Goal: Task Accomplishment & Management: Use online tool/utility

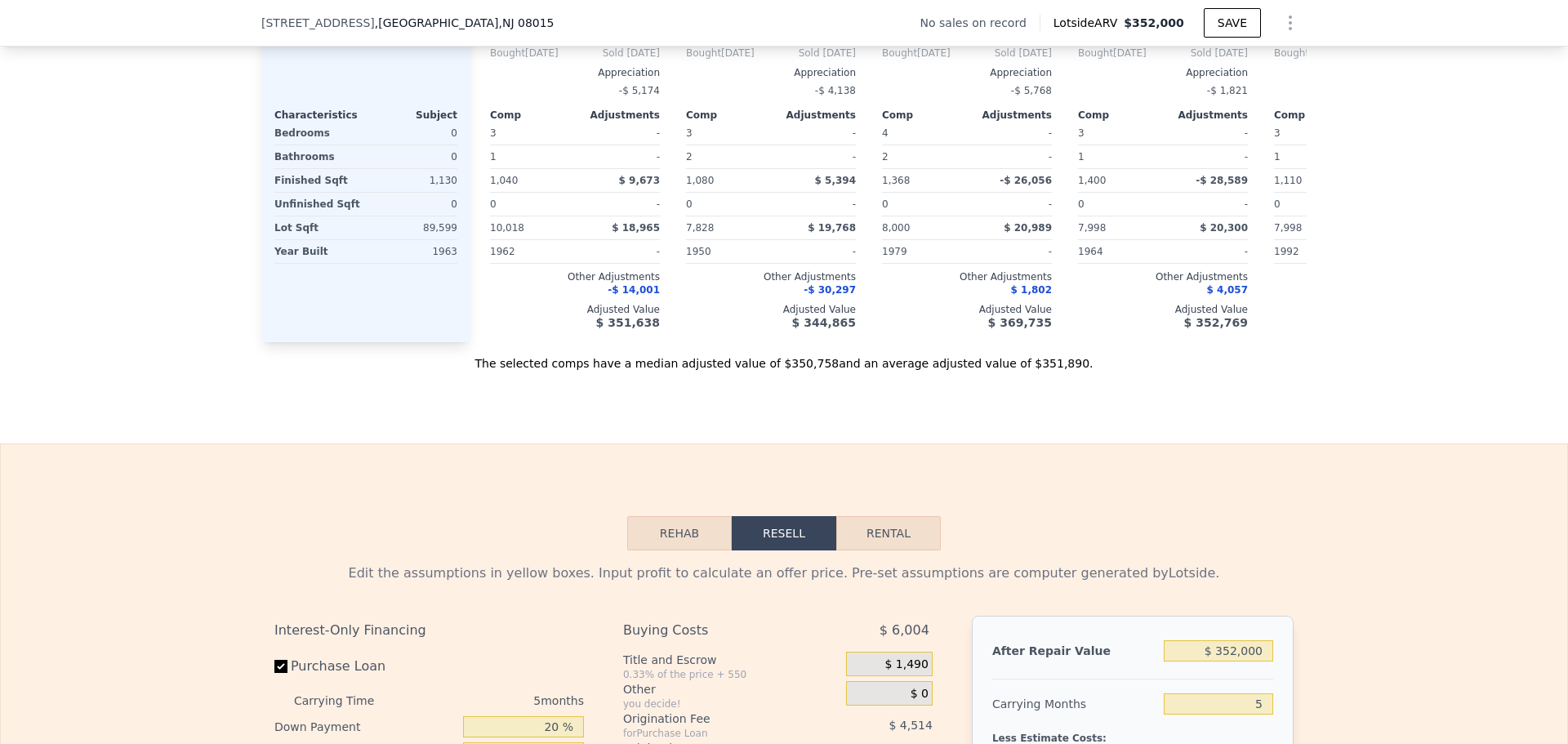
scroll to position [2037, 0]
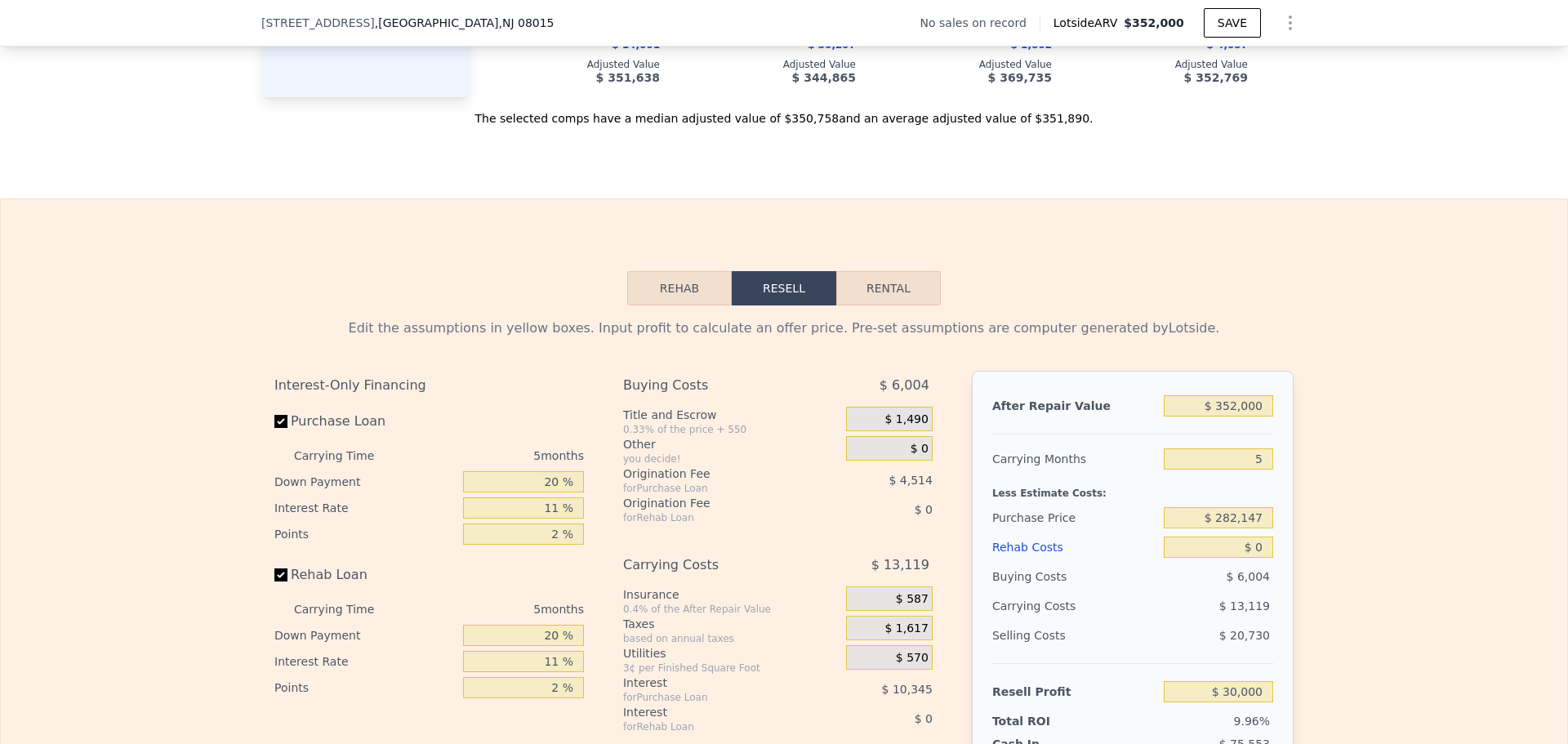
click at [642, 306] on button "Rehab" at bounding box center [680, 288] width 105 height 35
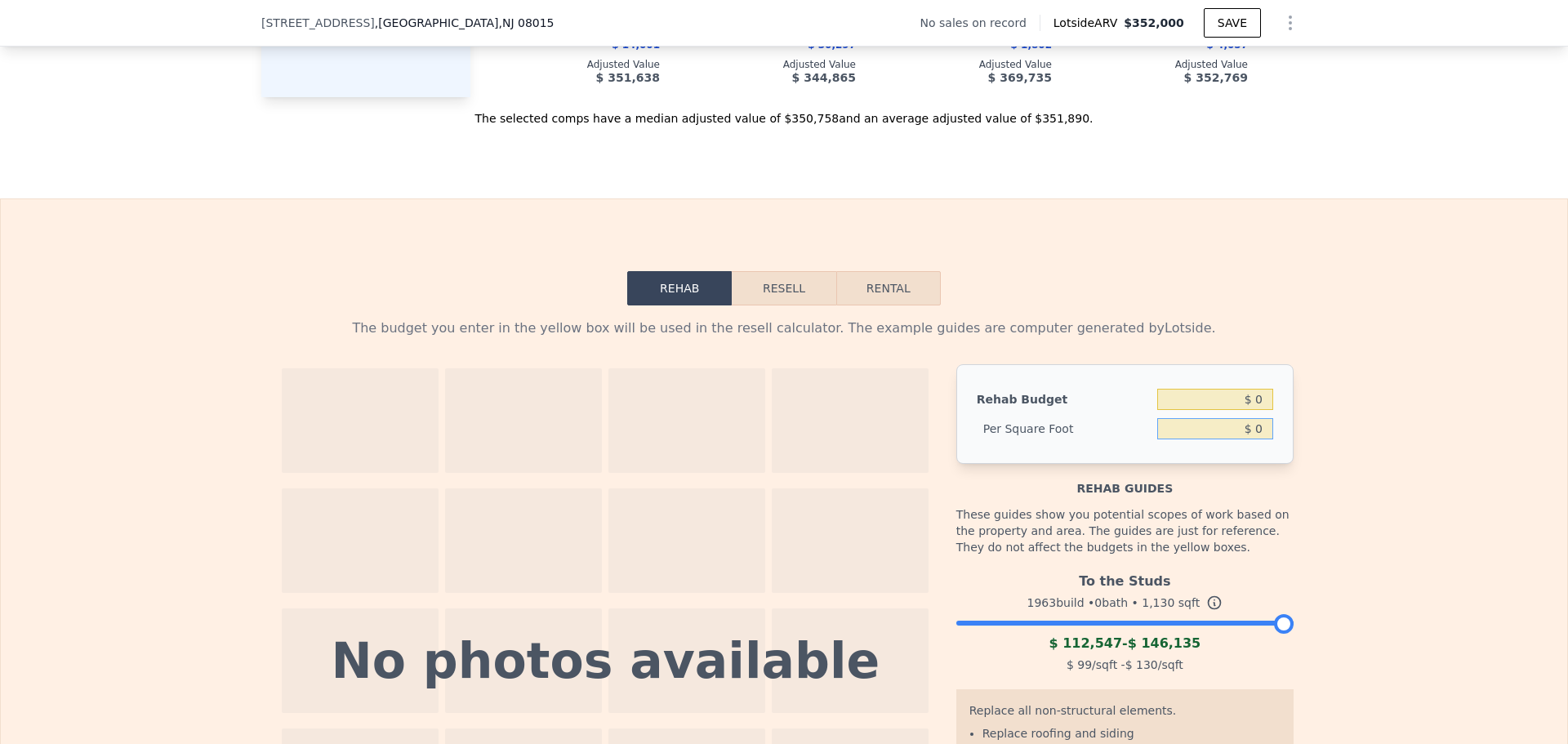
click at [1225, 440] on input "$ 0" at bounding box center [1215, 429] width 116 height 22
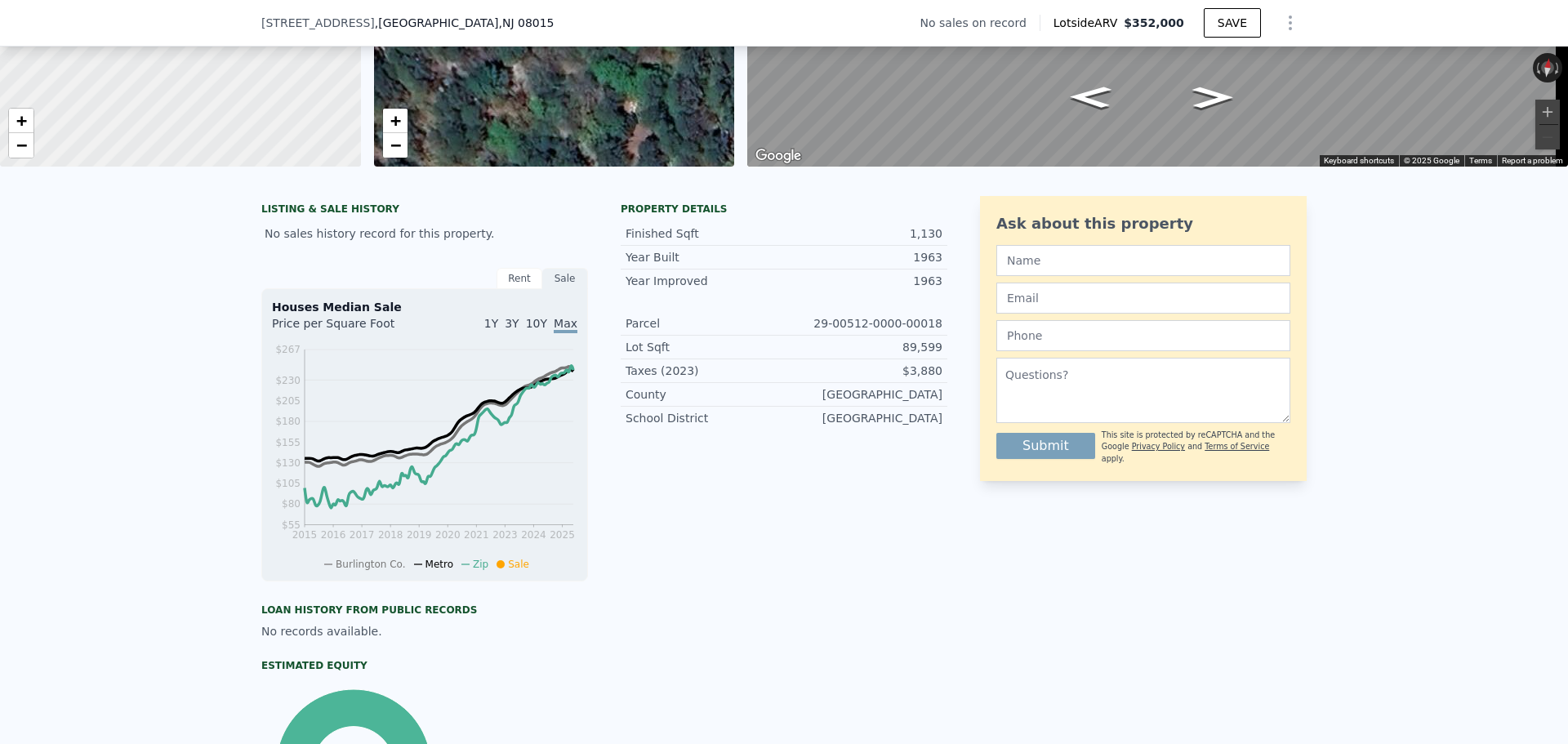
scroll to position [158, 0]
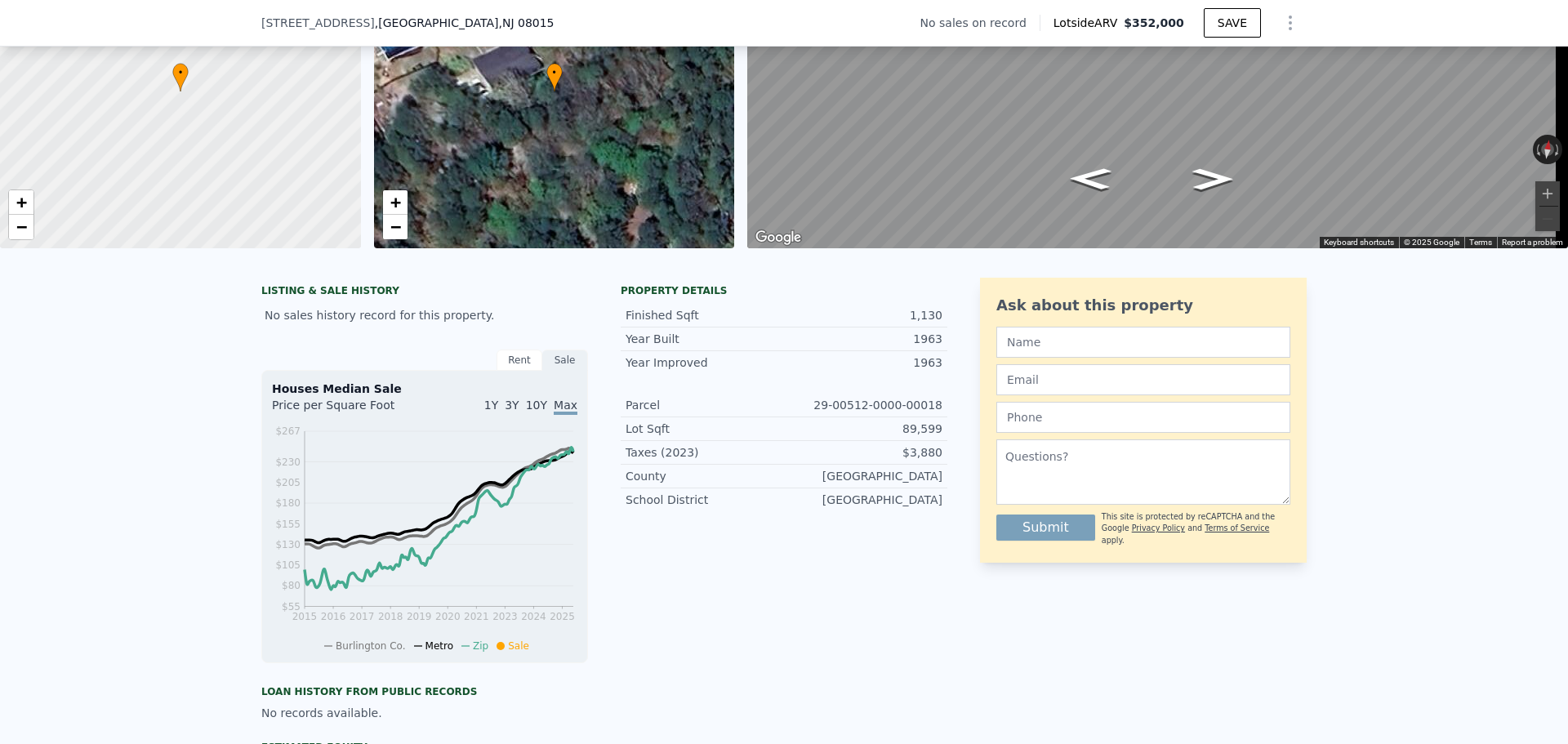
click at [1420, 567] on div "LISTING & SALE HISTORY No sales history record for this property. Rent Sale Ren…" at bounding box center [784, 634] width 1568 height 737
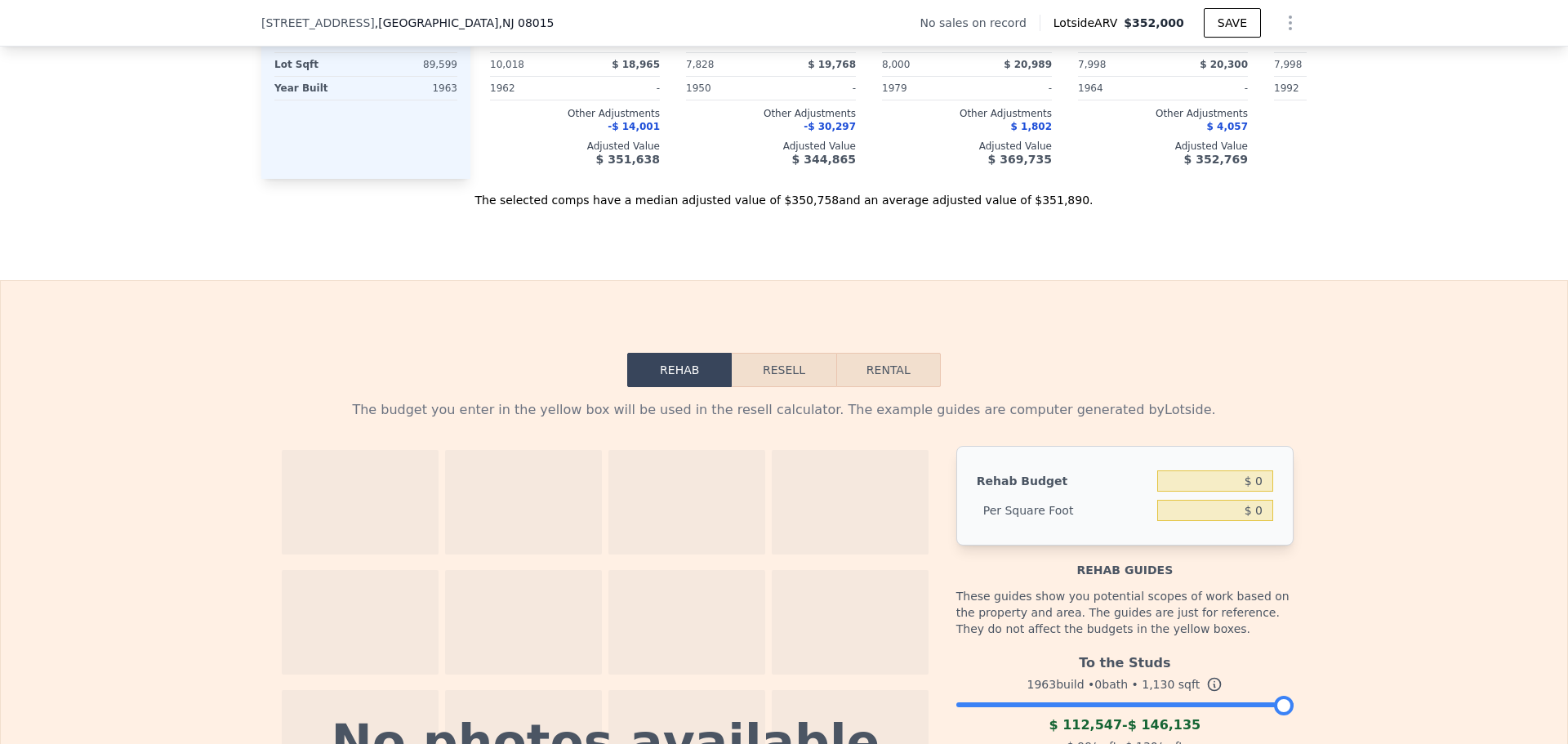
scroll to position [2283, 0]
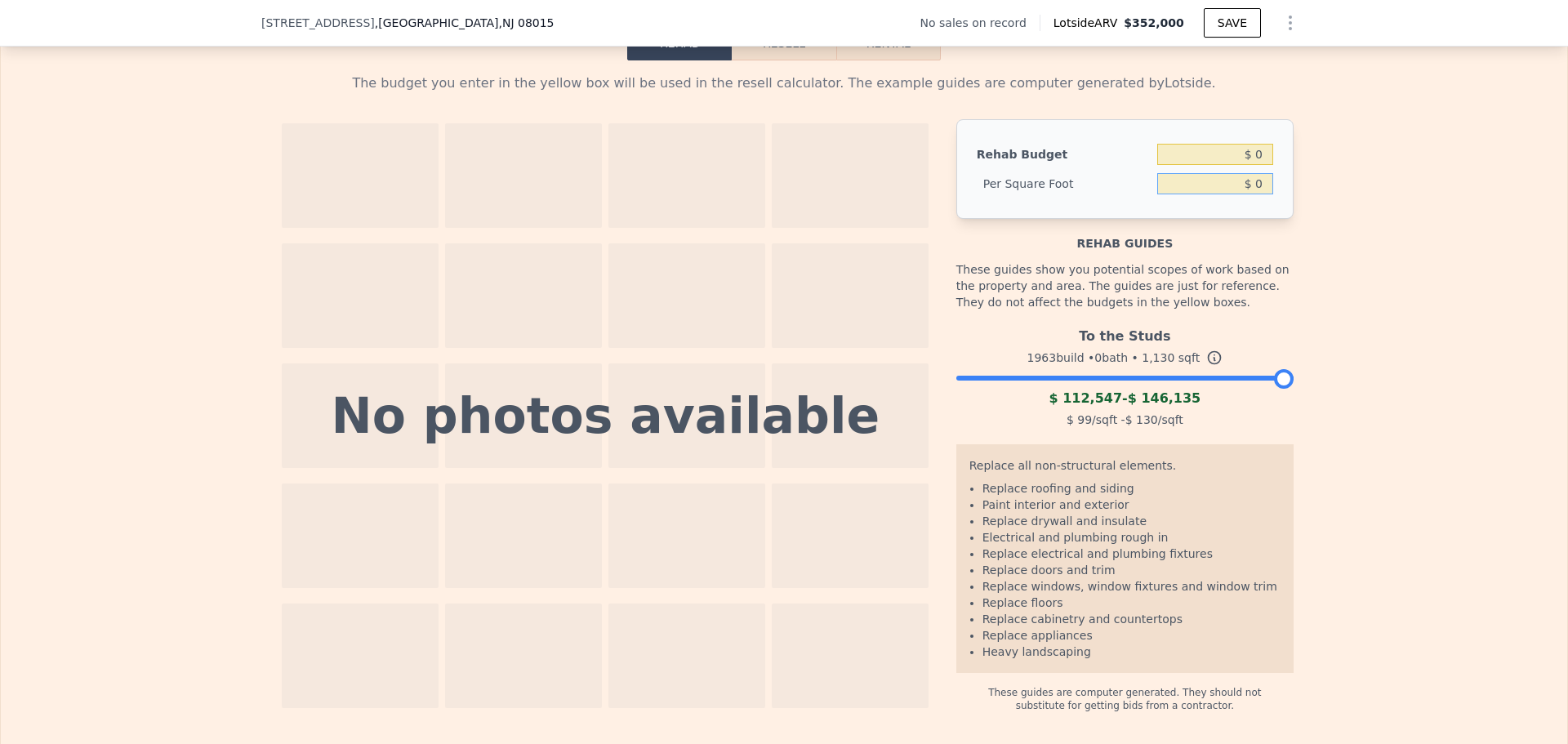
click at [1221, 195] on input "$ 0" at bounding box center [1215, 183] width 116 height 22
type input "$ 88.50"
type input "$ 100,005"
type input "$ 88.5"
click at [1427, 231] on div "The budget you enter in the yellow box will be used in the resell calculator. T…" at bounding box center [784, 387] width 1567 height 652
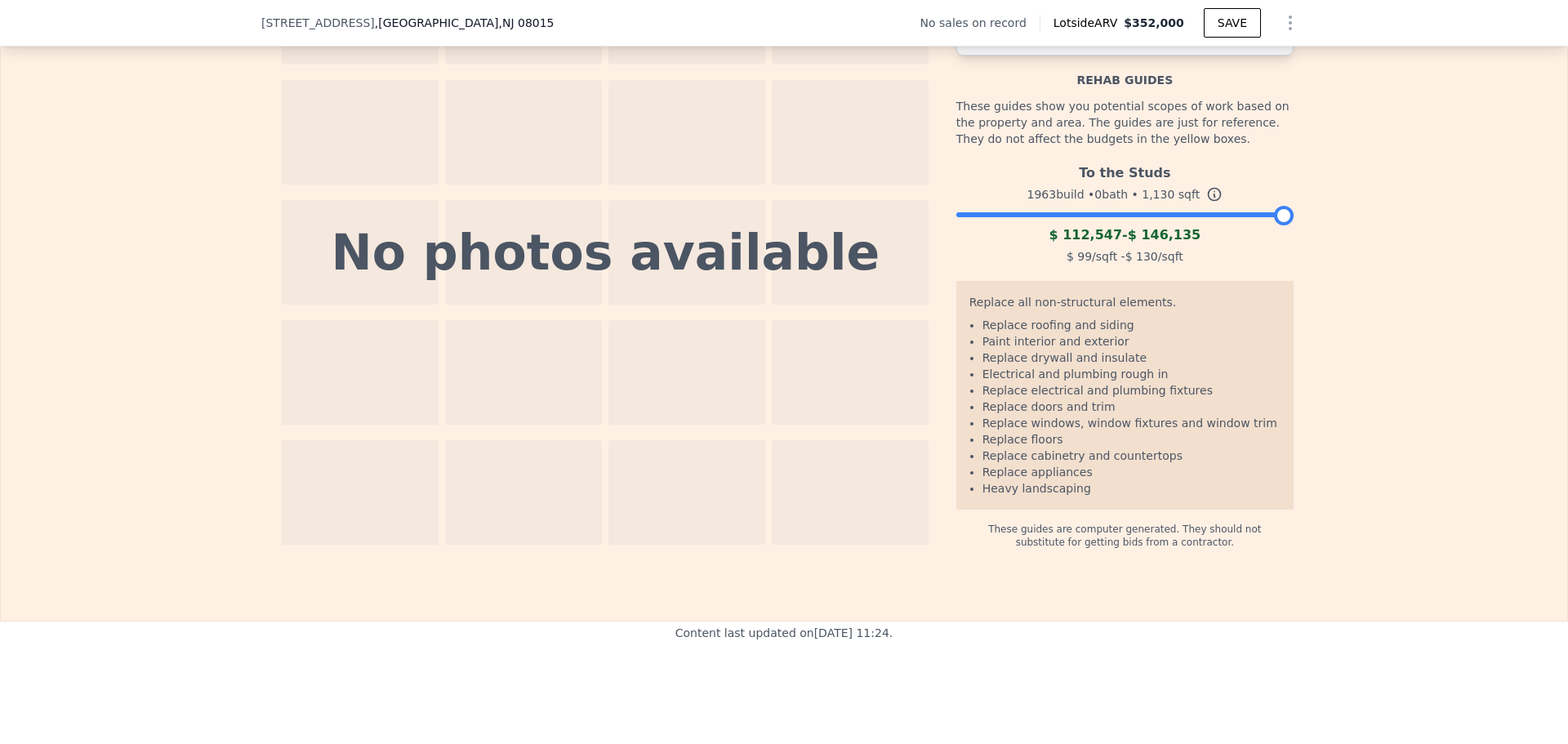
scroll to position [2119, 0]
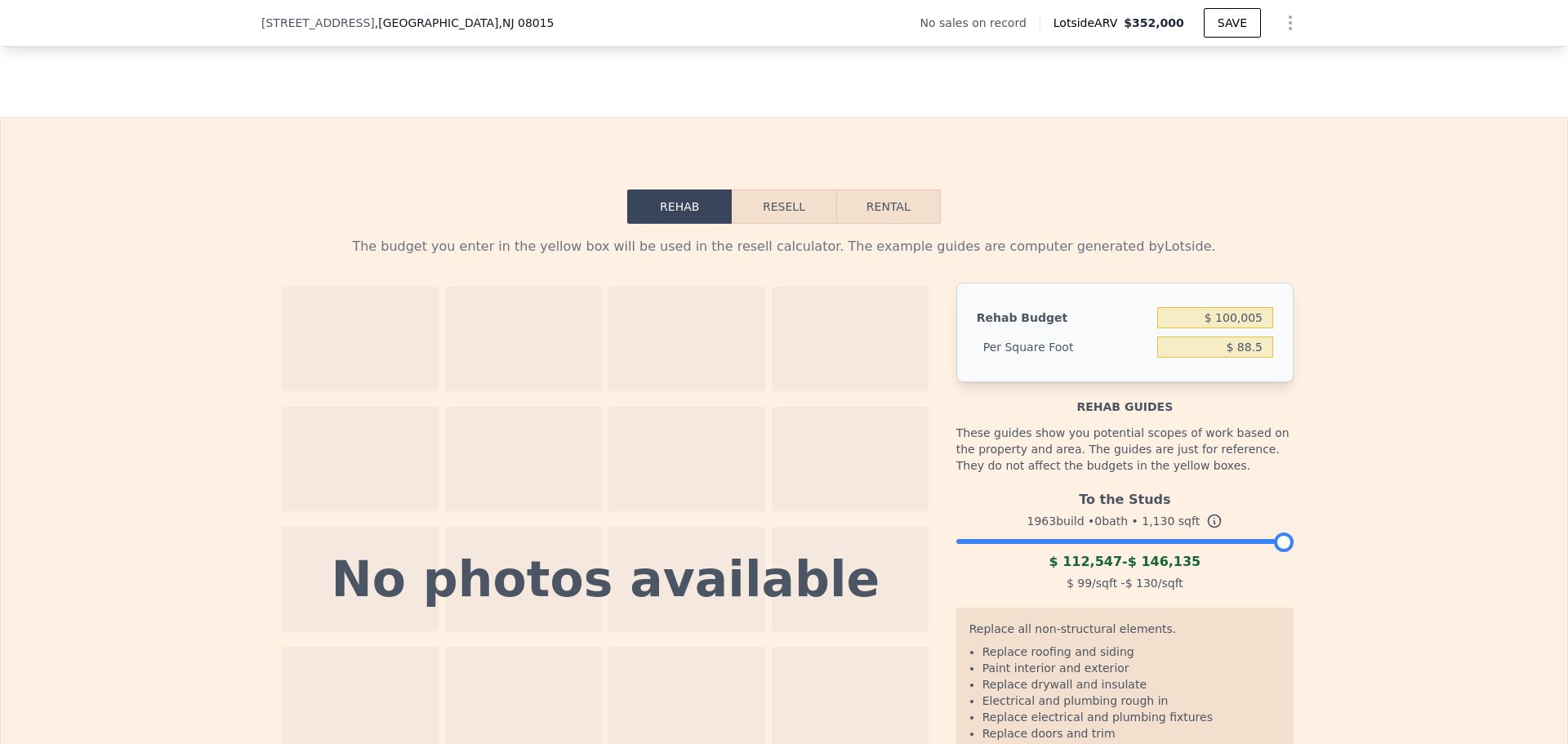
click at [894, 224] on button "Rental" at bounding box center [889, 207] width 105 height 35
select select "30"
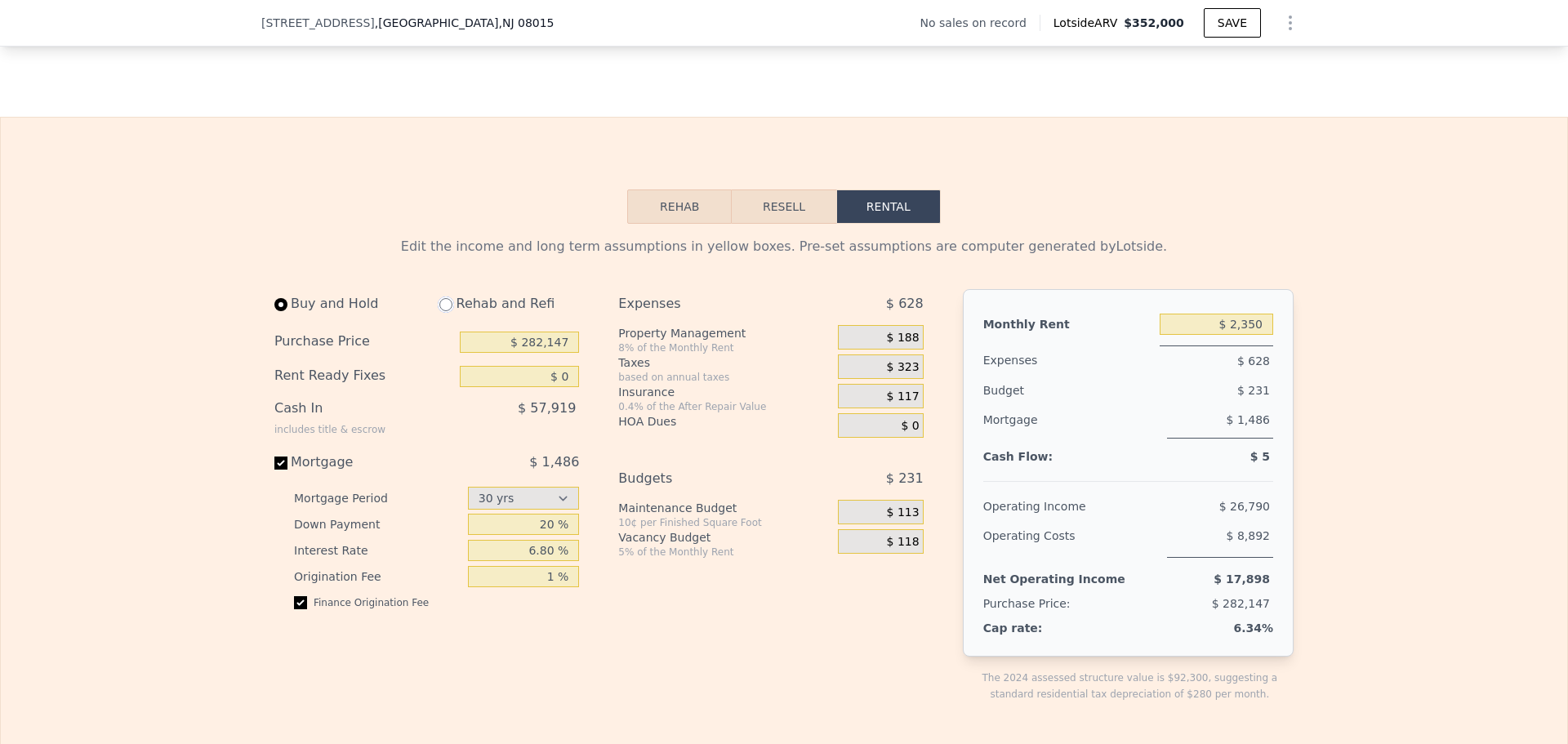
click at [440, 312] on input "radio" at bounding box center [446, 305] width 13 height 13
radio input "true"
type input "$ 100,005"
type input "$ 4,250"
select select "30"
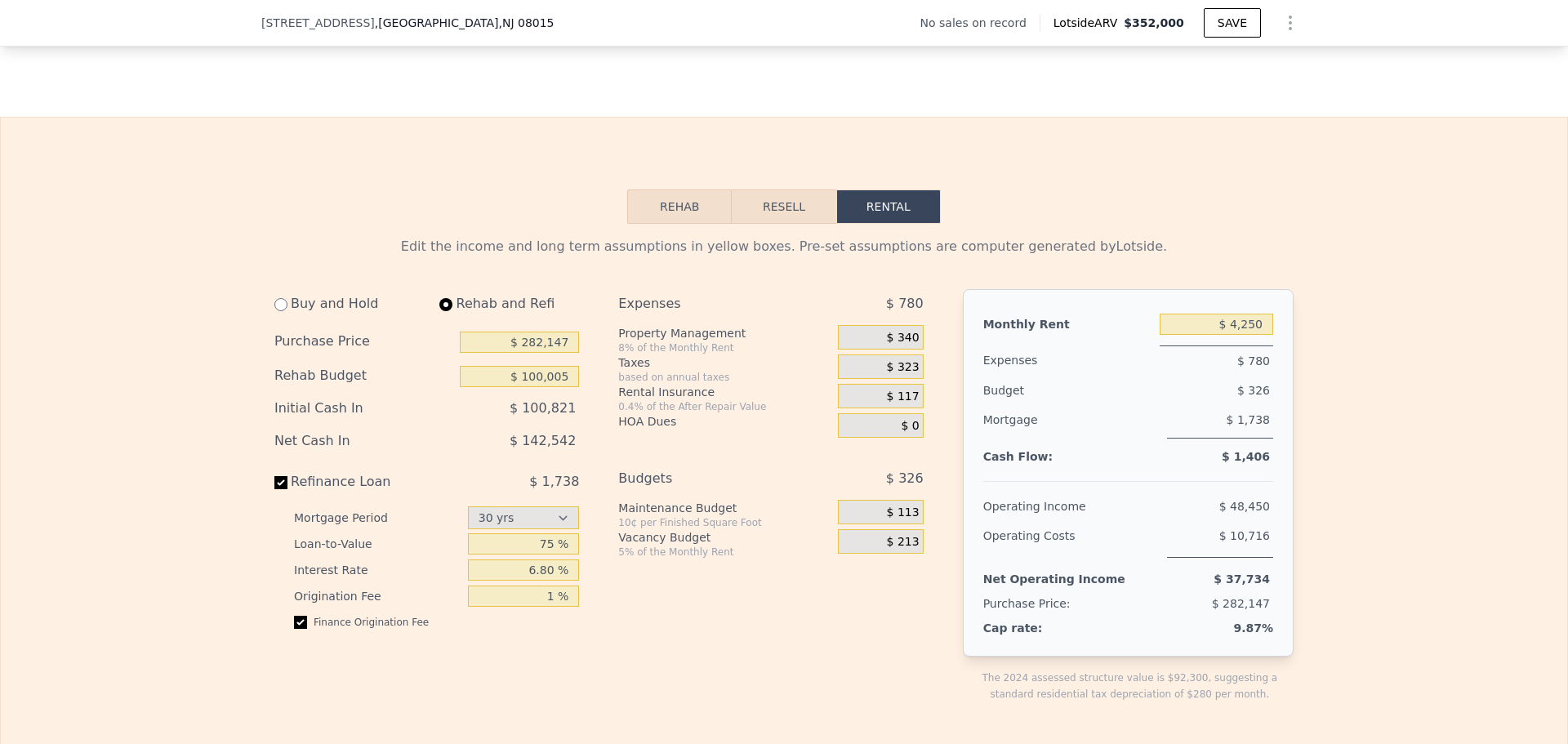
click at [492, 354] on div "Purchase Price $ 282,147" at bounding box center [427, 342] width 305 height 35
click at [500, 353] on input "$ 282,147" at bounding box center [519, 342] width 119 height 22
type input "$ 129,000"
click at [595, 446] on div "Buy and Hold Rehab and Refi Purchase Price $ 129,000 Rehab Budget $ 100,005 Ini…" at bounding box center [605, 509] width 662 height 440
drag, startPoint x: 1216, startPoint y: 346, endPoint x: 1316, endPoint y: 328, distance: 101.6
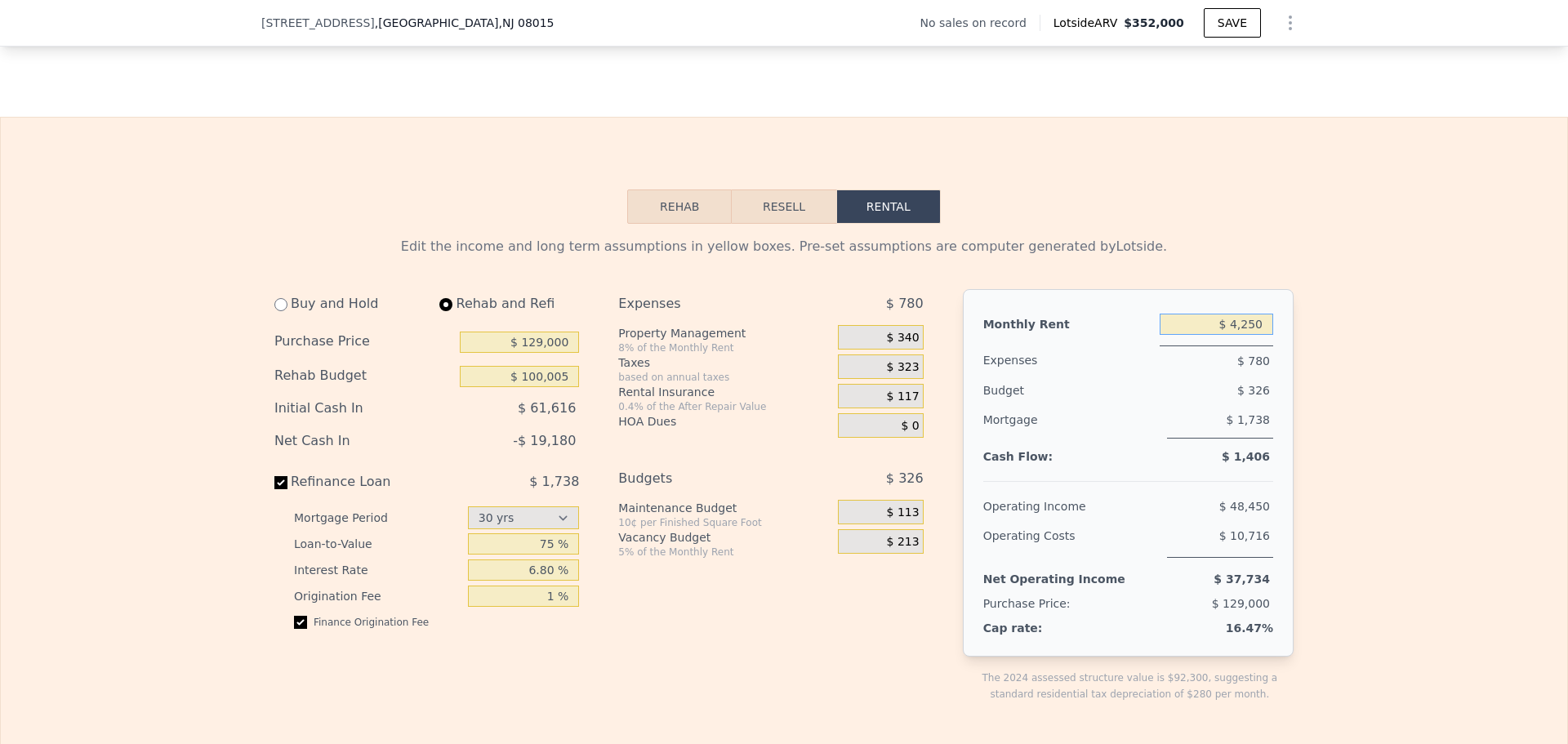
type input "$ 2,500"
click at [853, 350] on div "$ 200" at bounding box center [880, 337] width 85 height 24
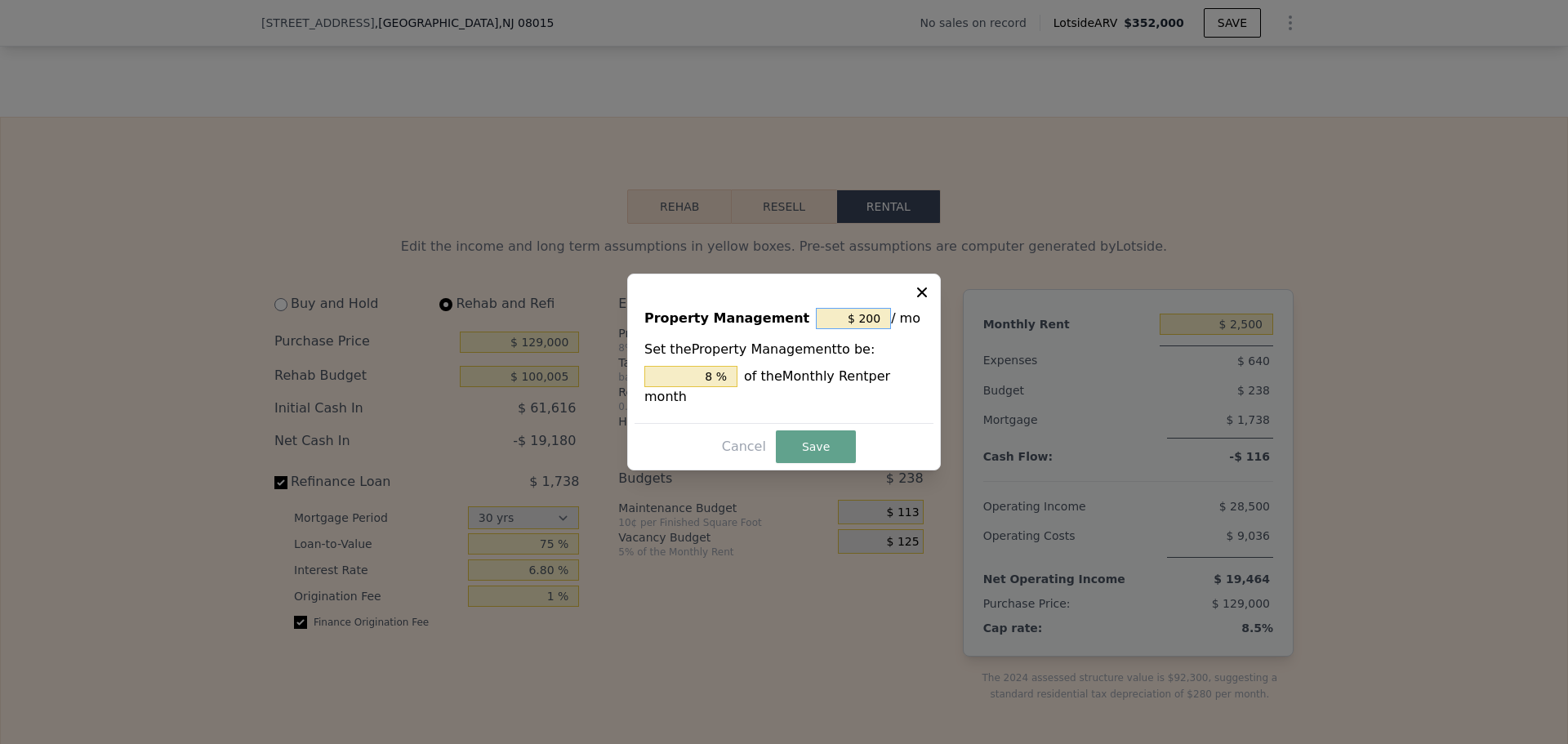
drag, startPoint x: 833, startPoint y: 328, endPoint x: 874, endPoint y: 322, distance: 41.4
click at [873, 322] on input "$ 200" at bounding box center [853, 318] width 75 height 22
type input "$ 00"
type input "0 %"
type input "$ 10"
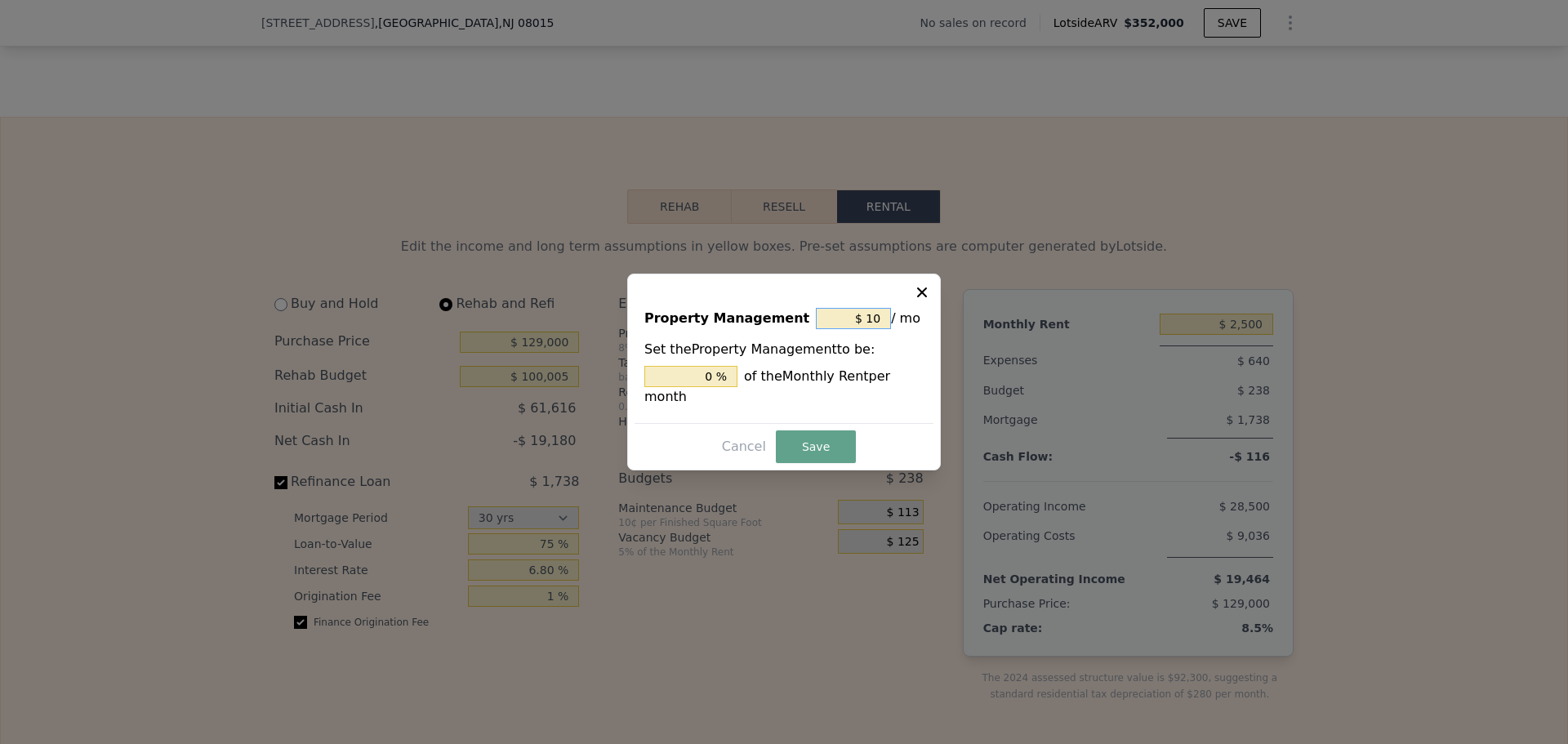
type input "0.4 %"
type input "$ 170"
type input "6.800 %"
type input "$ 1,790"
type input "71.6 %"
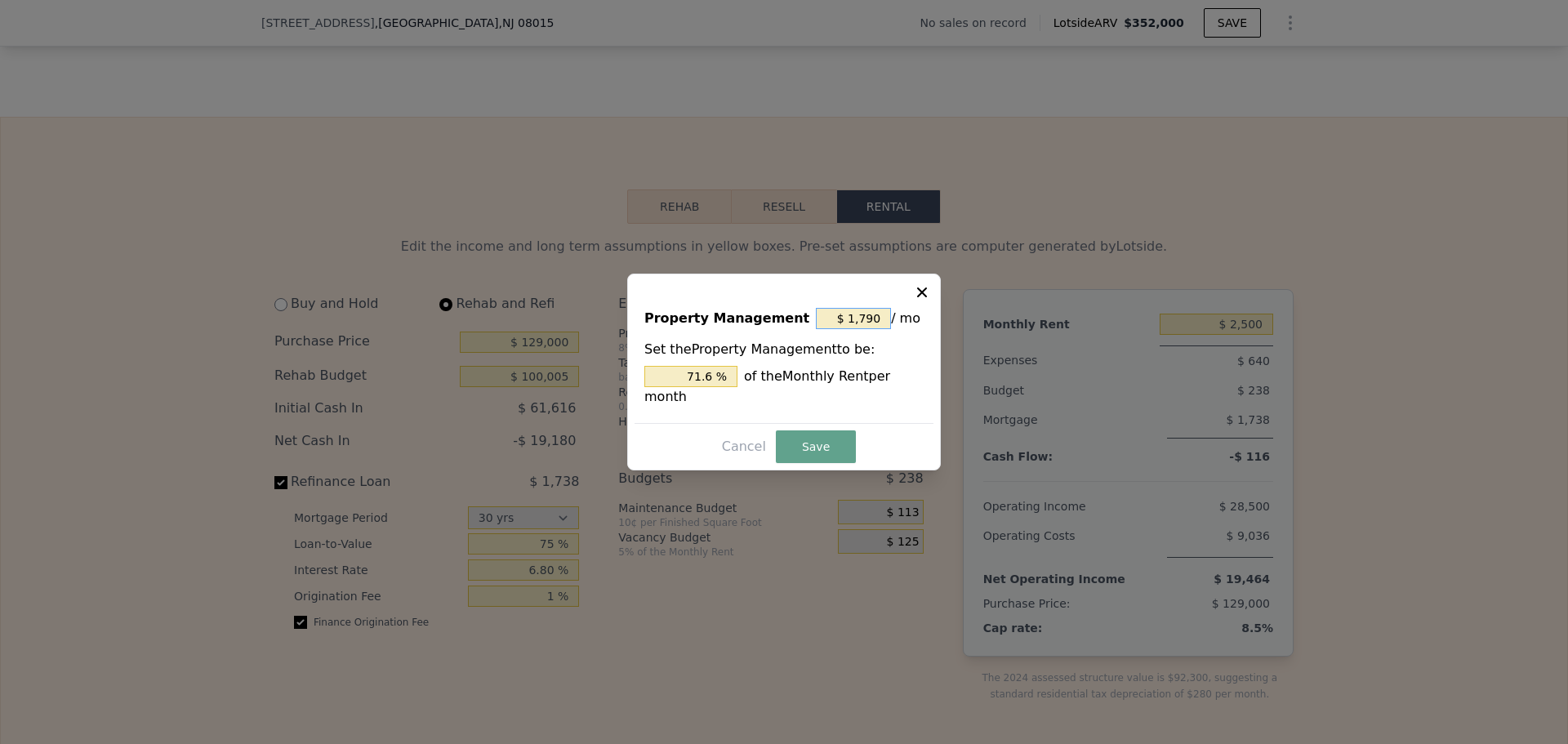
type input "$ 179"
type input "7.16 %"
type input "$ 179"
click at [809, 378] on div "7.16 % of the Monthly Rent per month" at bounding box center [784, 387] width 280 height 41
click at [801, 440] on button "Save" at bounding box center [816, 446] width 80 height 33
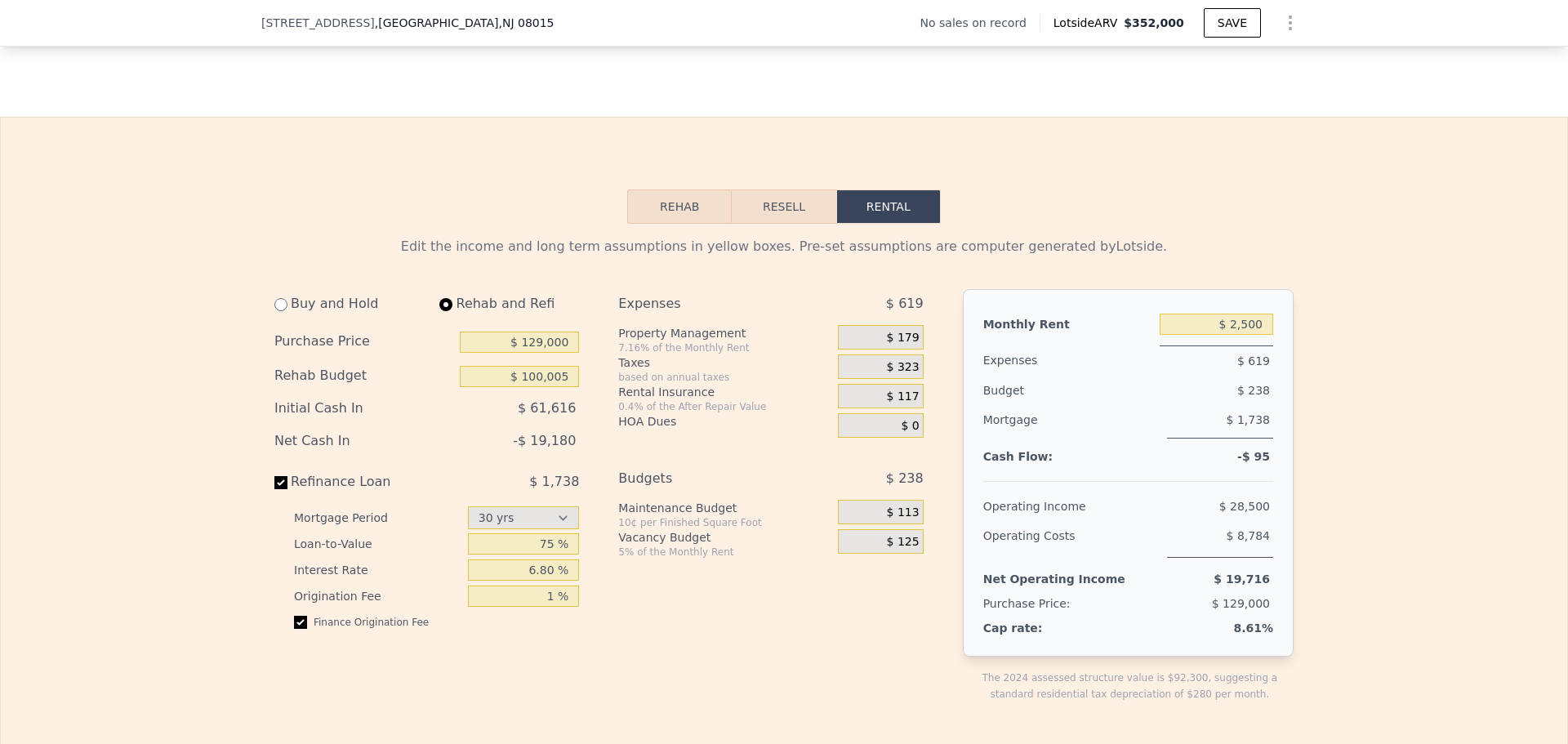
click at [908, 520] on span "$ 113" at bounding box center [903, 513] width 33 height 15
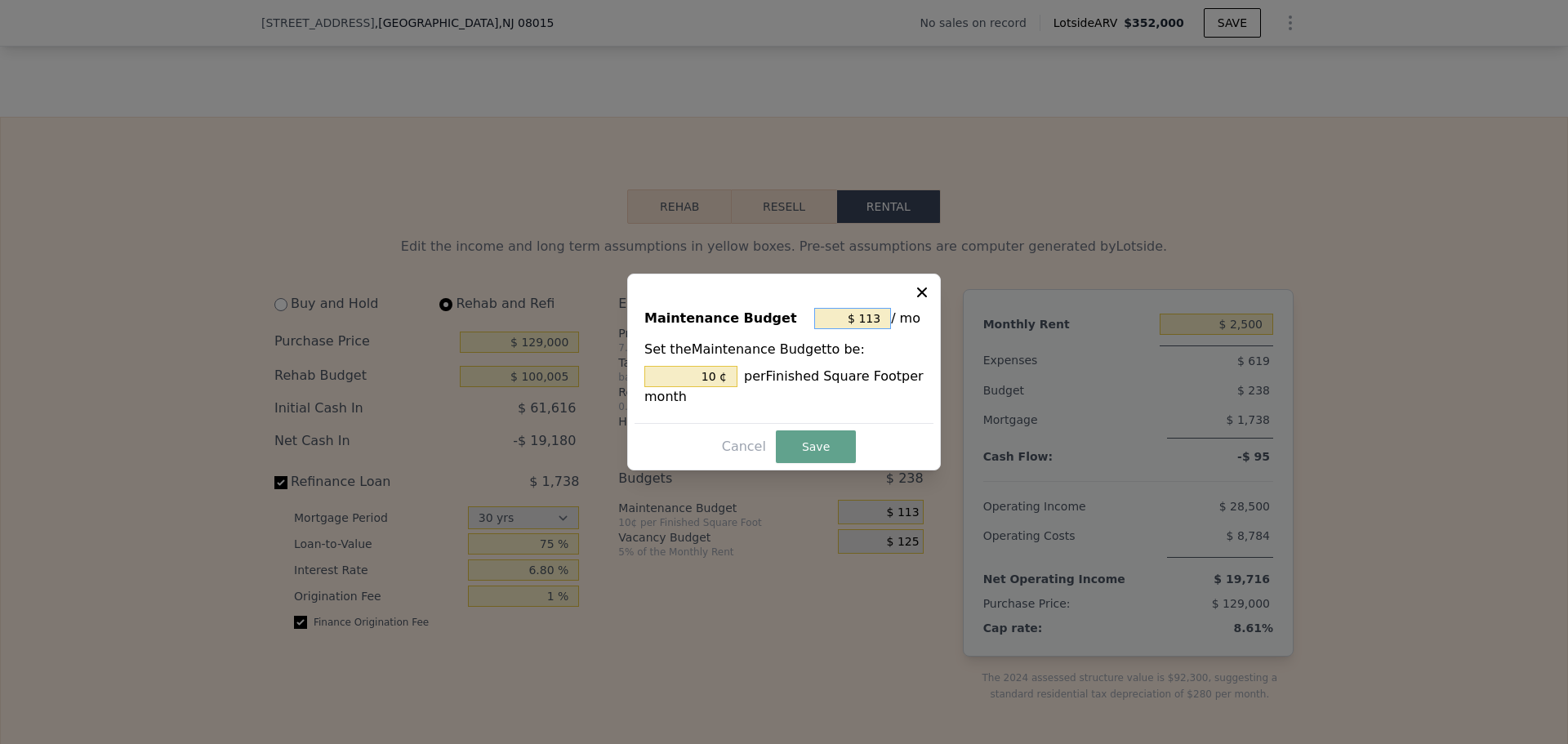
drag, startPoint x: 845, startPoint y: 321, endPoint x: 1004, endPoint y: 307, distance: 159.6
click at [1004, 307] on div "​ Maintenance Budget $ 113 / mo Set the Maintenance Budget to be: 10 ¢ per Fini…" at bounding box center [784, 372] width 1568 height 744
type input "$ 11"
type input "0.973 ¢"
type input "$ 1"
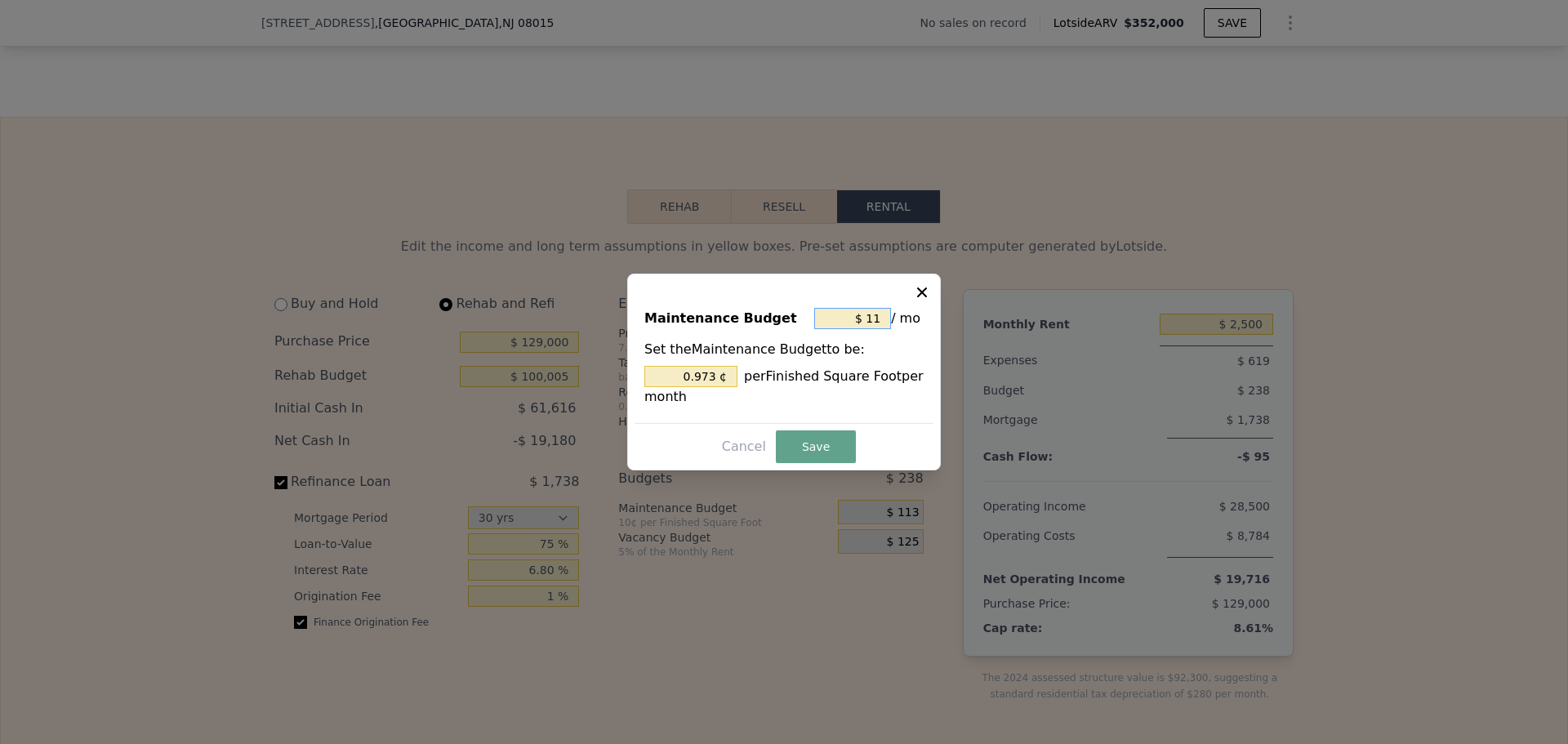
type input "0.088 ¢"
type input "$ 0"
type input "0 ¢"
type input "$ 0"
click at [814, 453] on button "Save" at bounding box center [816, 446] width 80 height 33
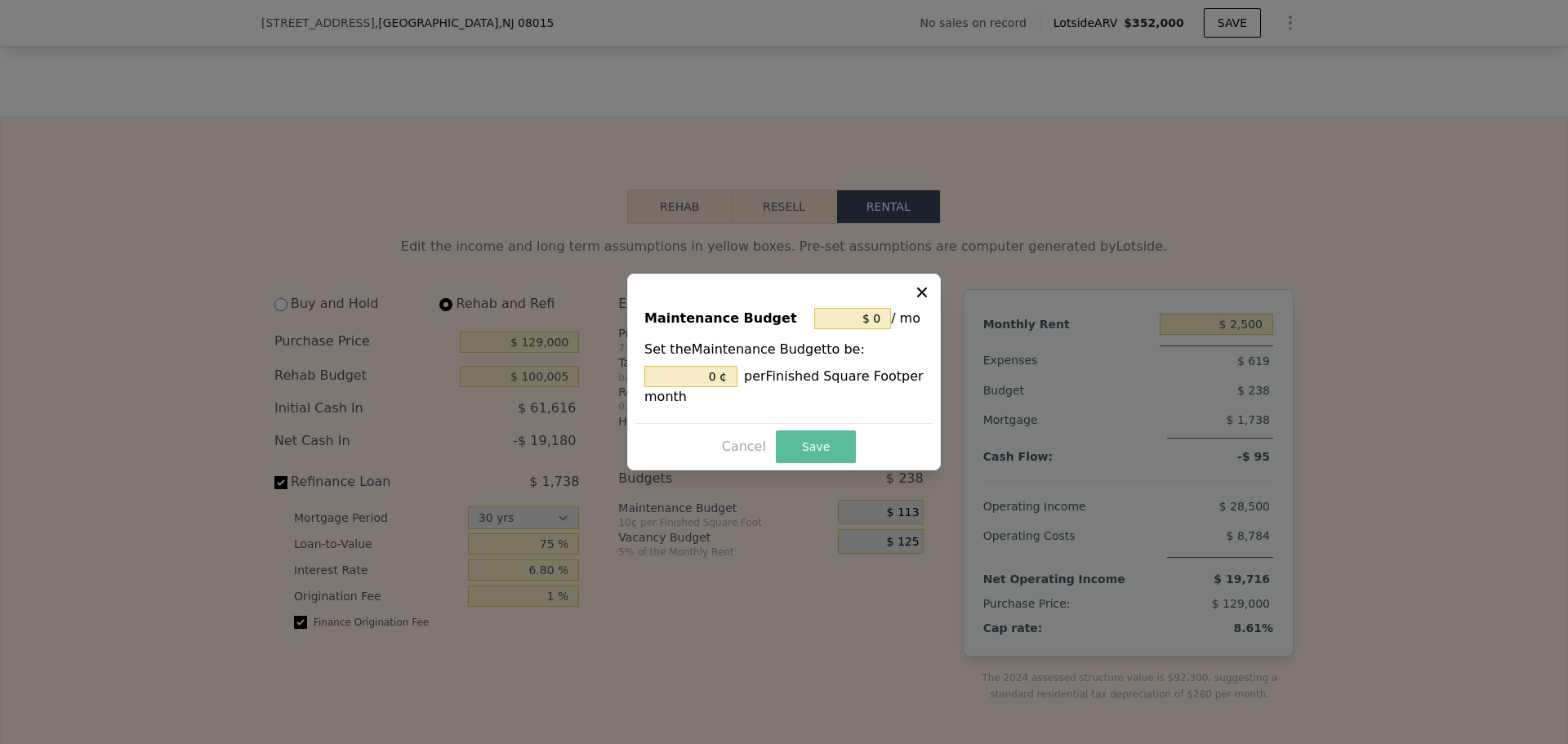
type input "0 %"
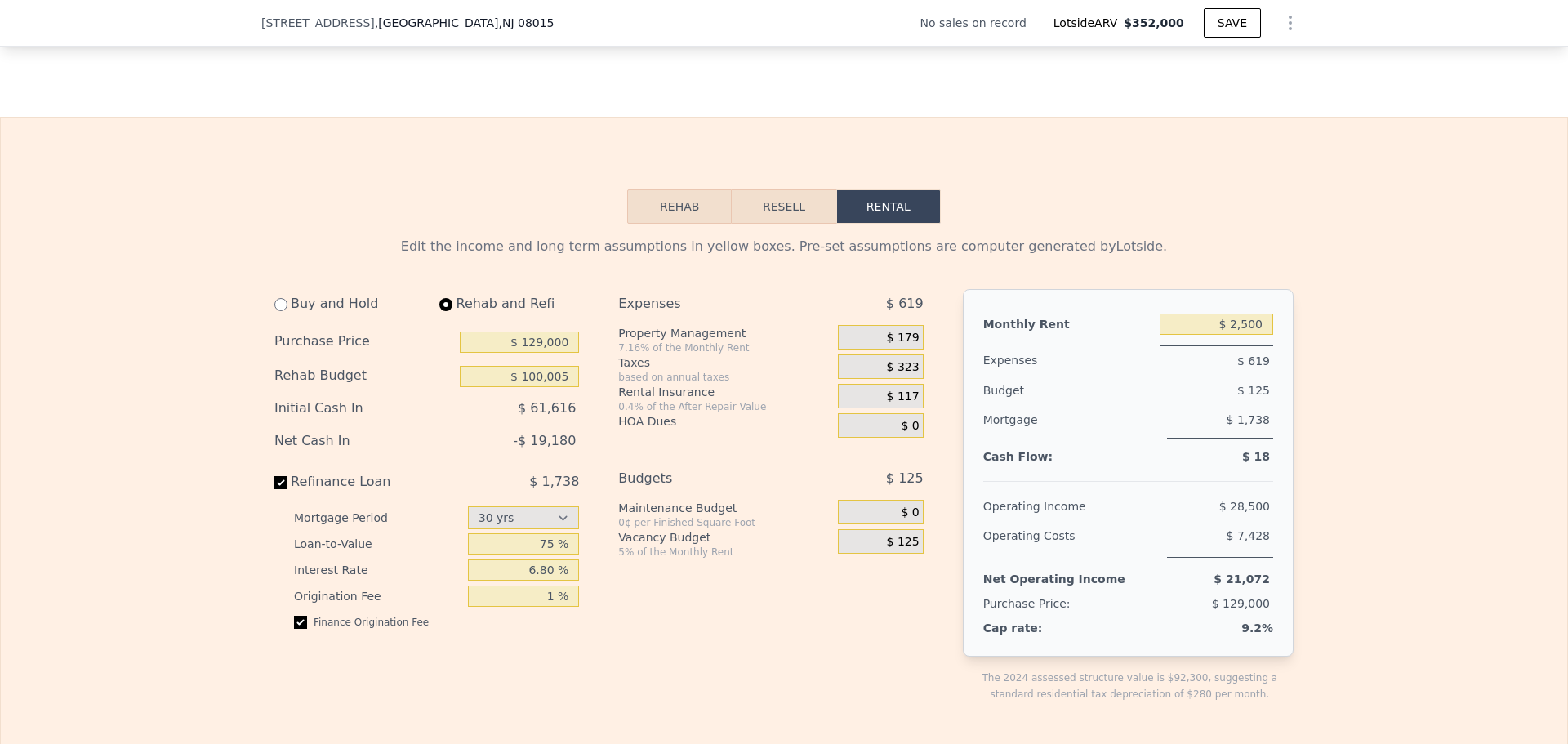
click at [872, 554] on div "$ 125" at bounding box center [880, 542] width 85 height 24
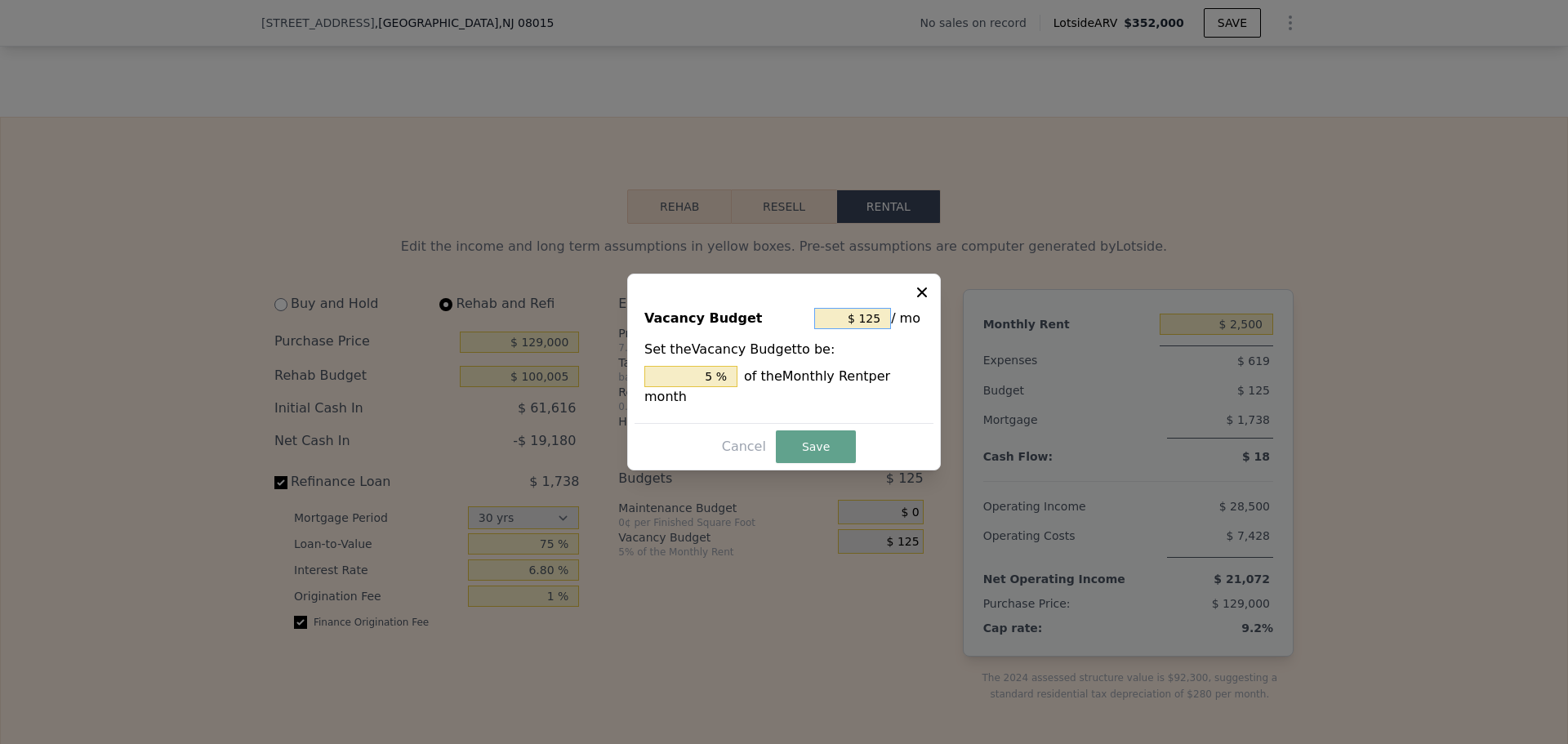
click at [837, 325] on input "$ 125" at bounding box center [852, 318] width 77 height 22
drag, startPoint x: 837, startPoint y: 325, endPoint x: 885, endPoint y: 325, distance: 48.0
click at [885, 325] on input "$ 125" at bounding box center [852, 318] width 77 height 22
type input "$ 0"
type input "0 %"
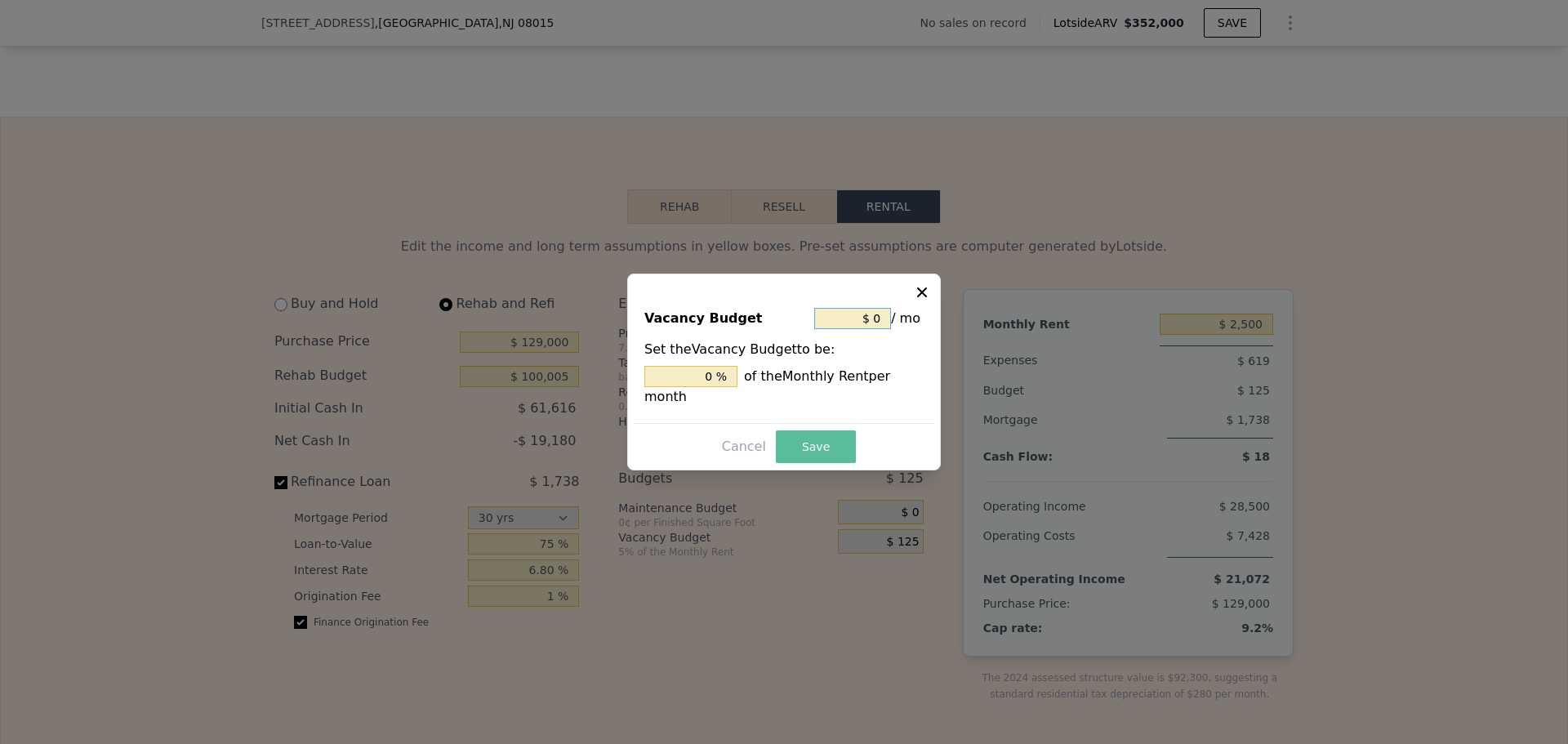
type input "$ 0"
click at [824, 446] on button "Save" at bounding box center [816, 446] width 80 height 33
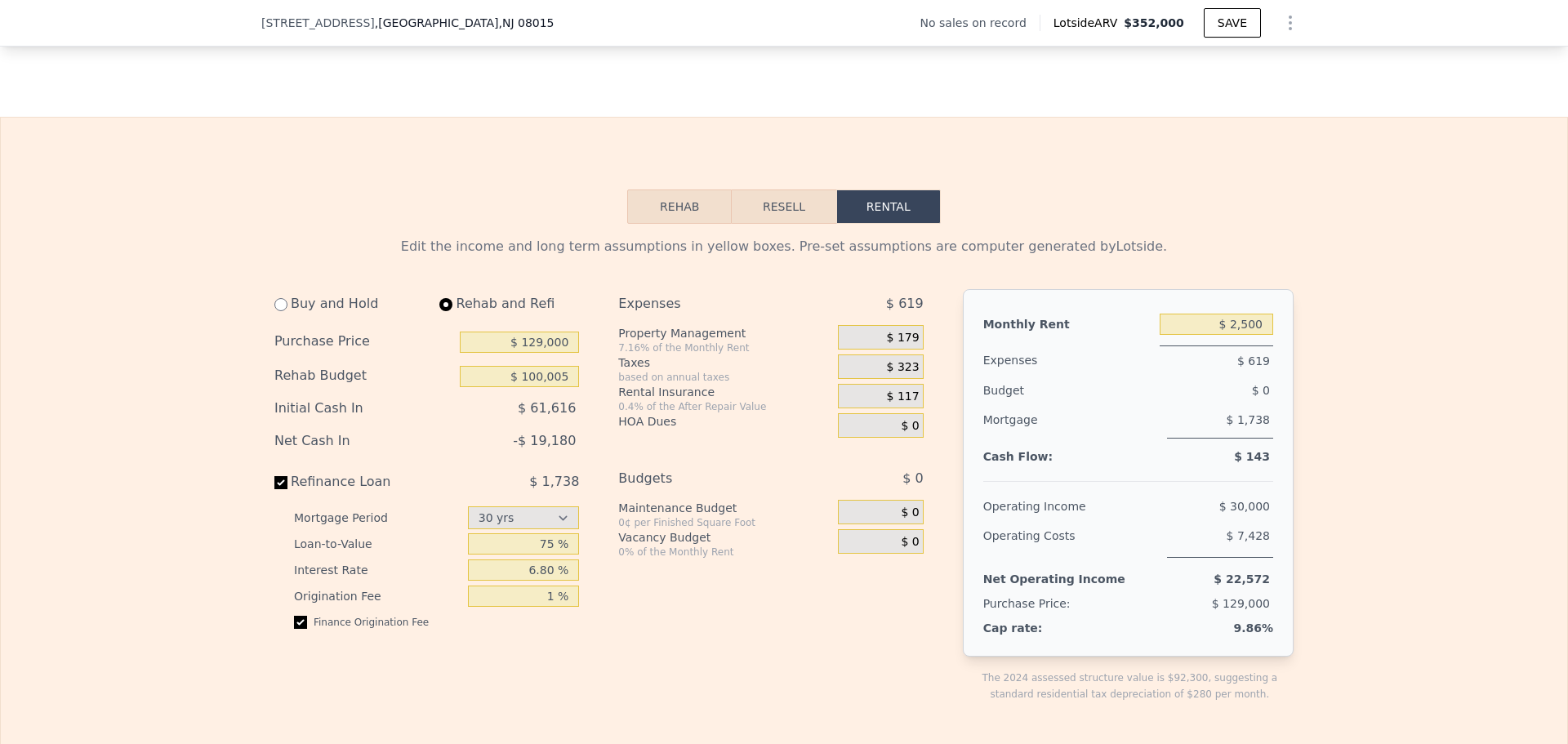
click at [540, 416] on span "$ 61,616" at bounding box center [547, 408] width 58 height 16
click at [774, 224] on button "Resell" at bounding box center [783, 207] width 104 height 35
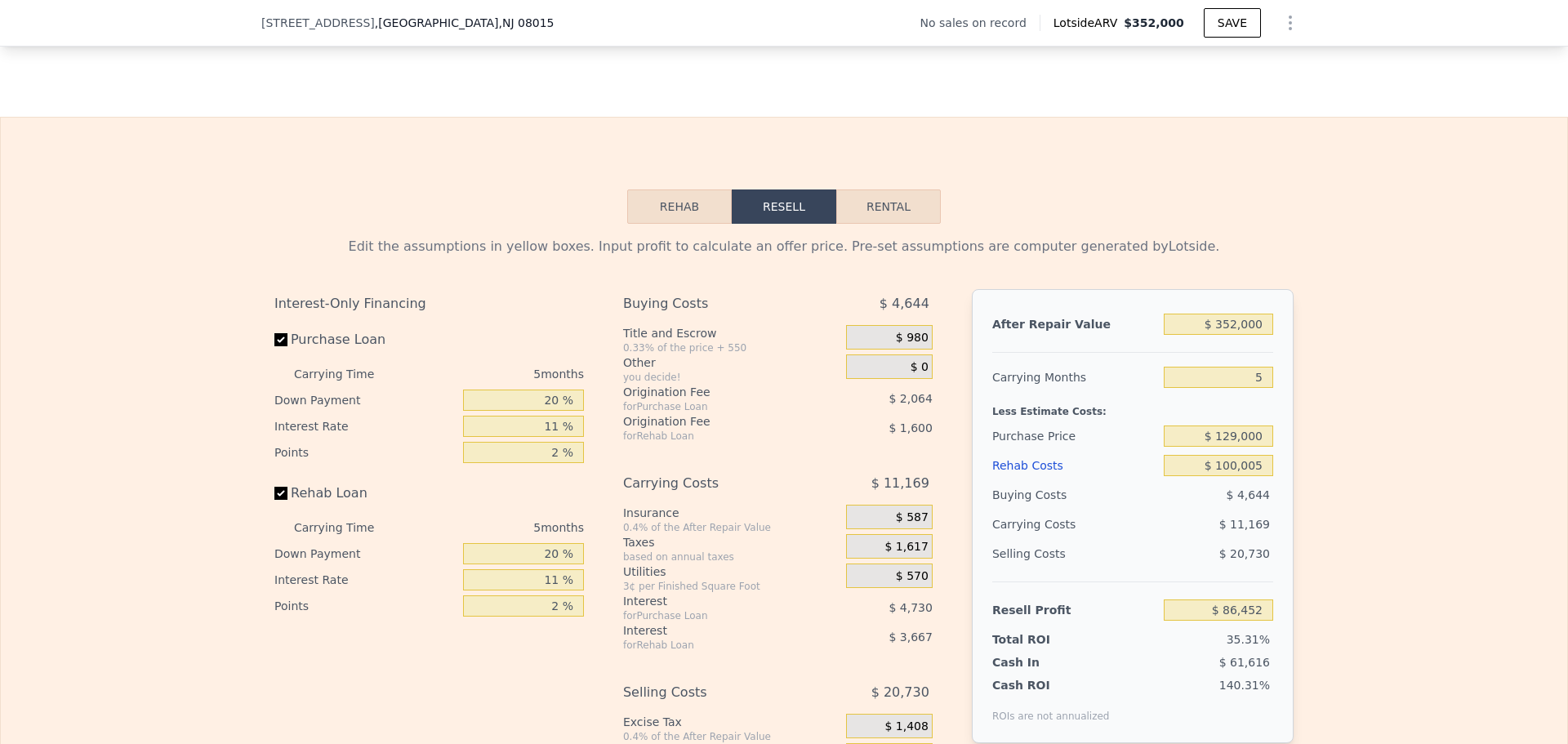
click at [870, 224] on button "Rental" at bounding box center [889, 207] width 105 height 35
select select "30"
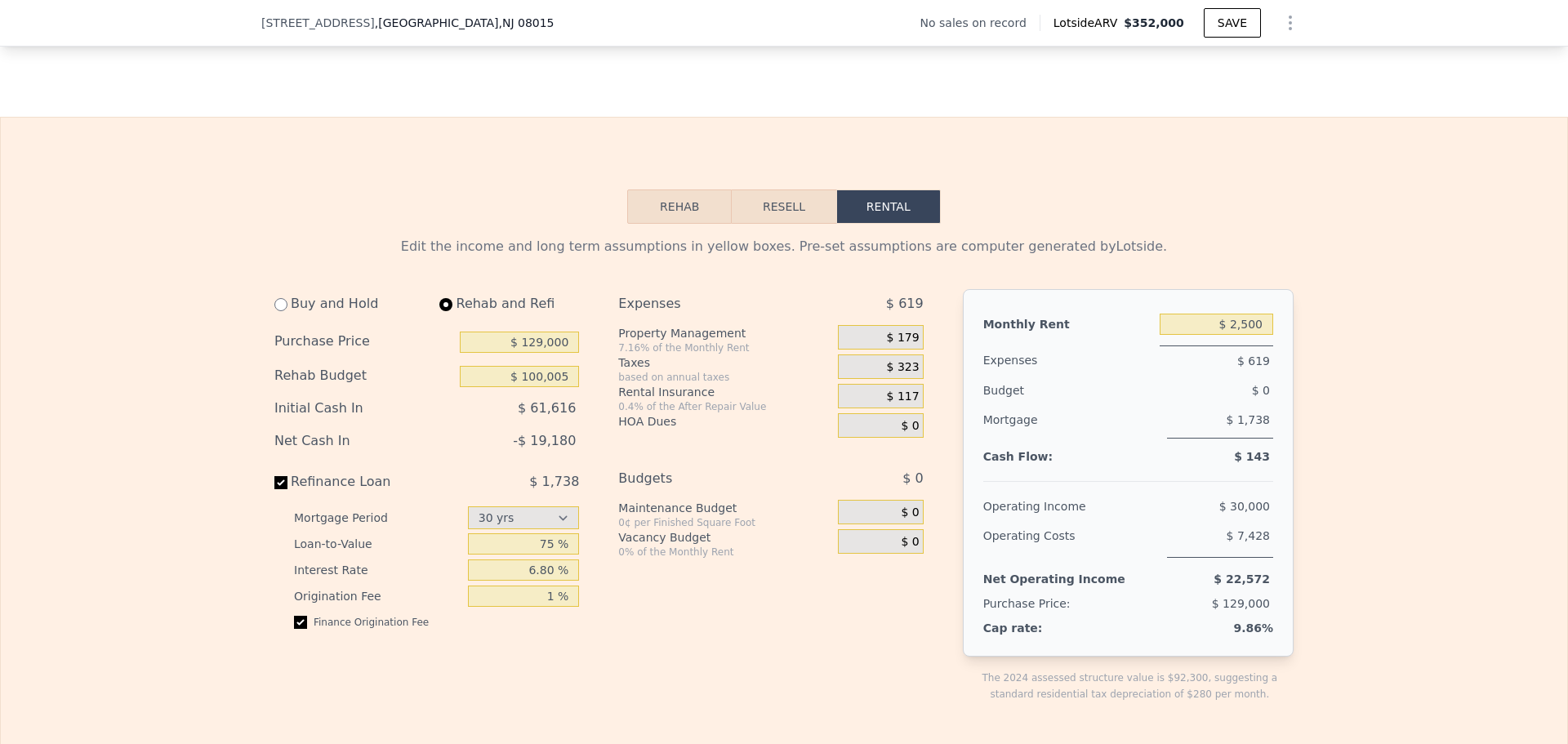
type input "$ 0"
type input "$ 2,350"
select select "30"
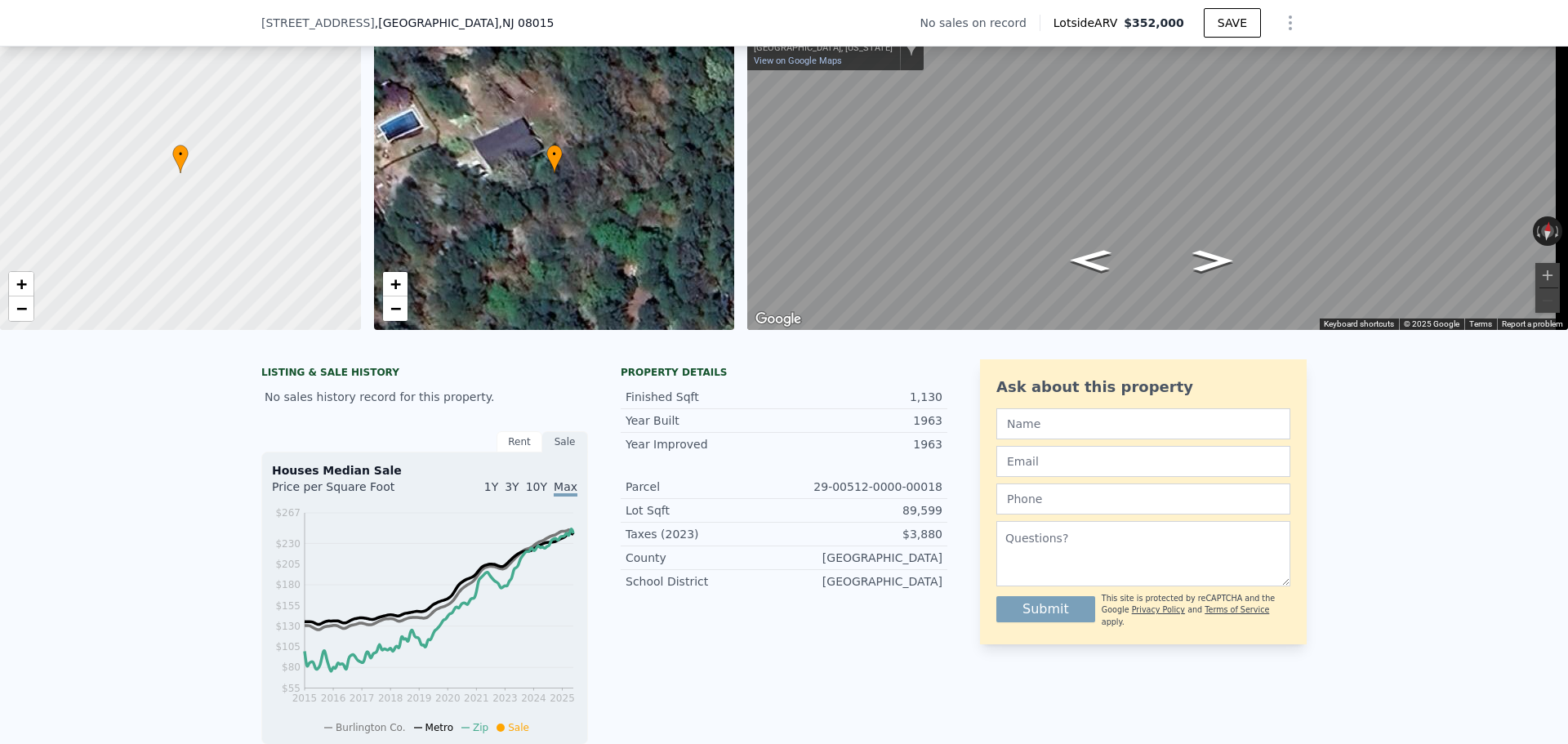
scroll to position [0, 0]
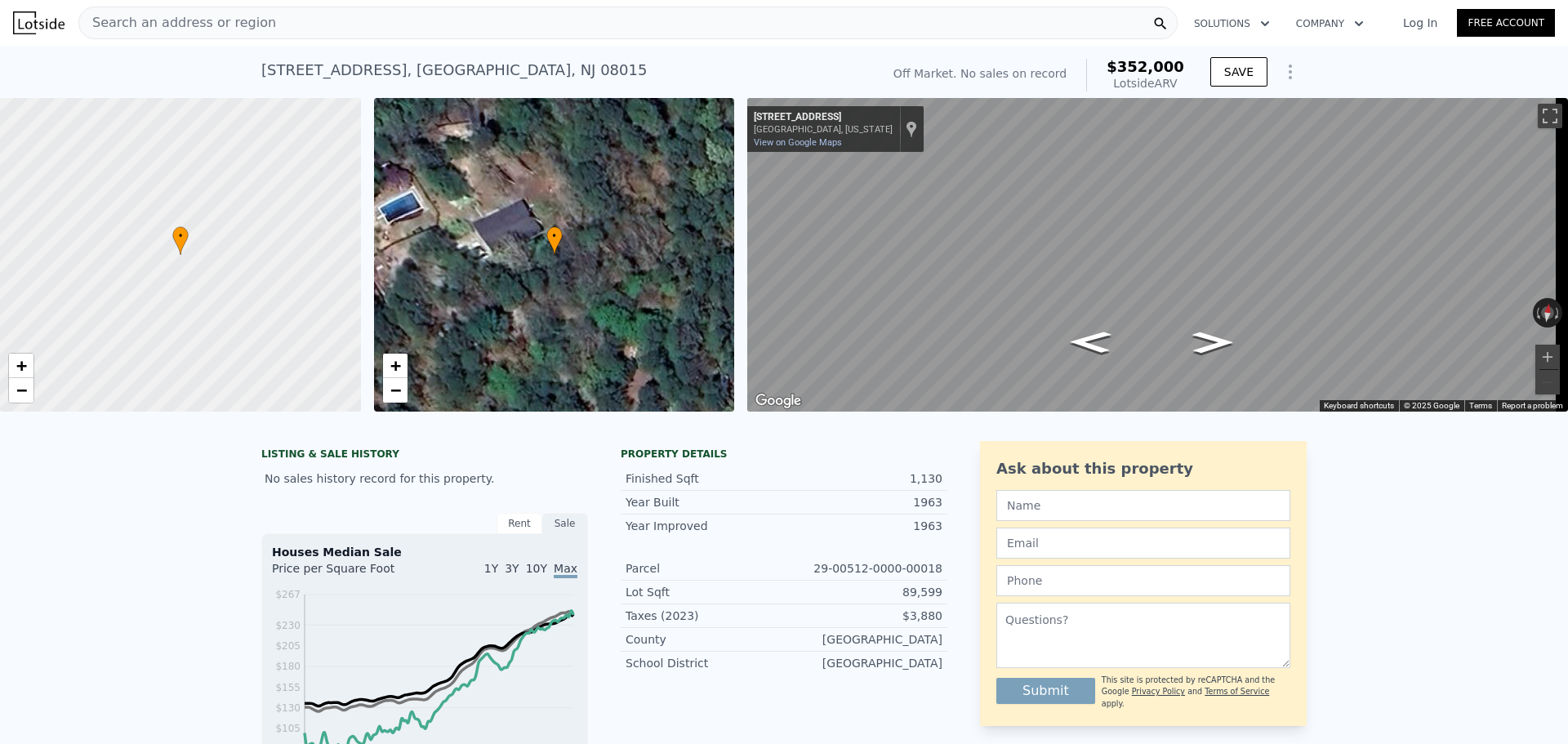
click at [687, 21] on div "Search an address or region" at bounding box center [628, 22] width 1099 height 33
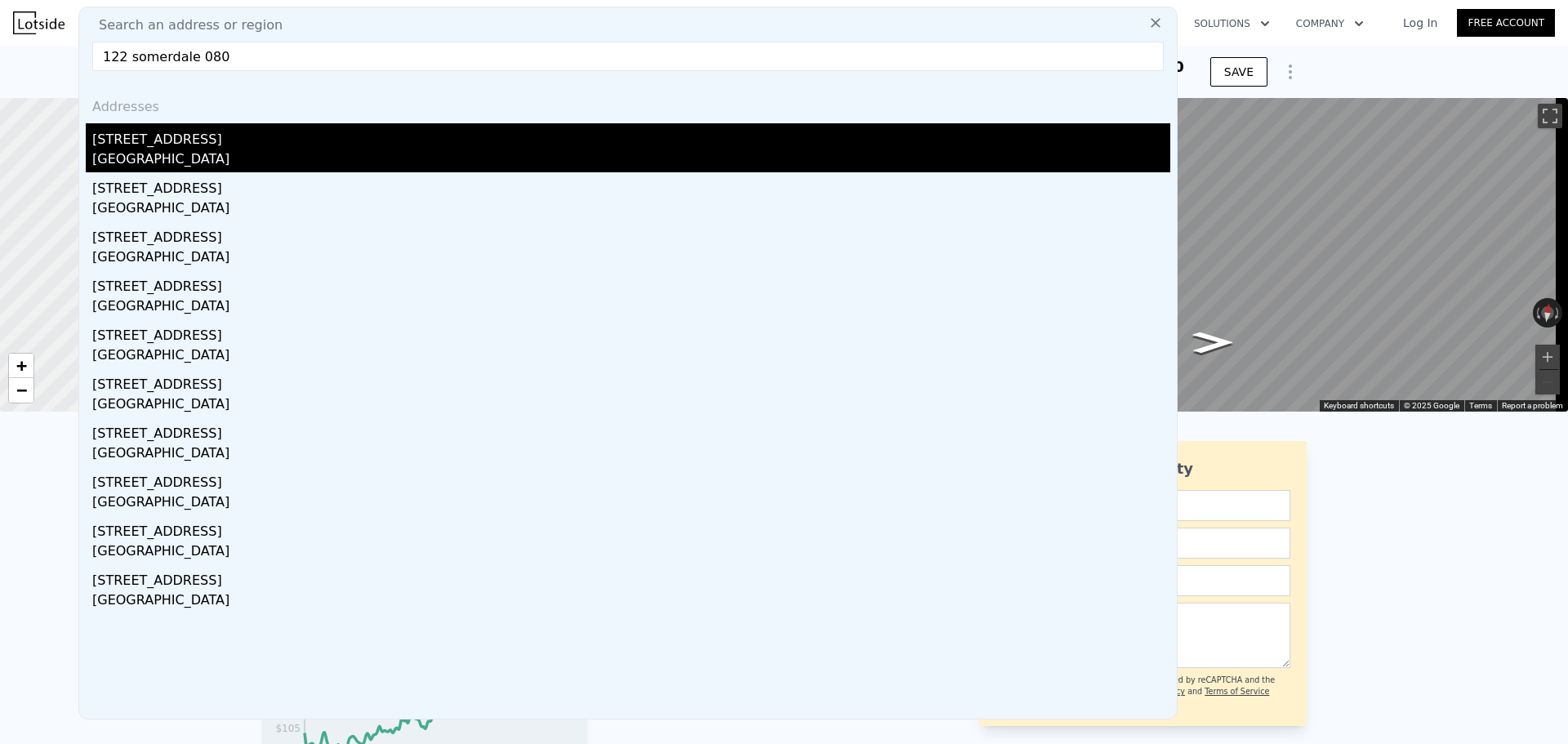
type input "122 somerdale 080"
click at [315, 150] on div "Camden County, NJ 08083" at bounding box center [632, 161] width 1078 height 22
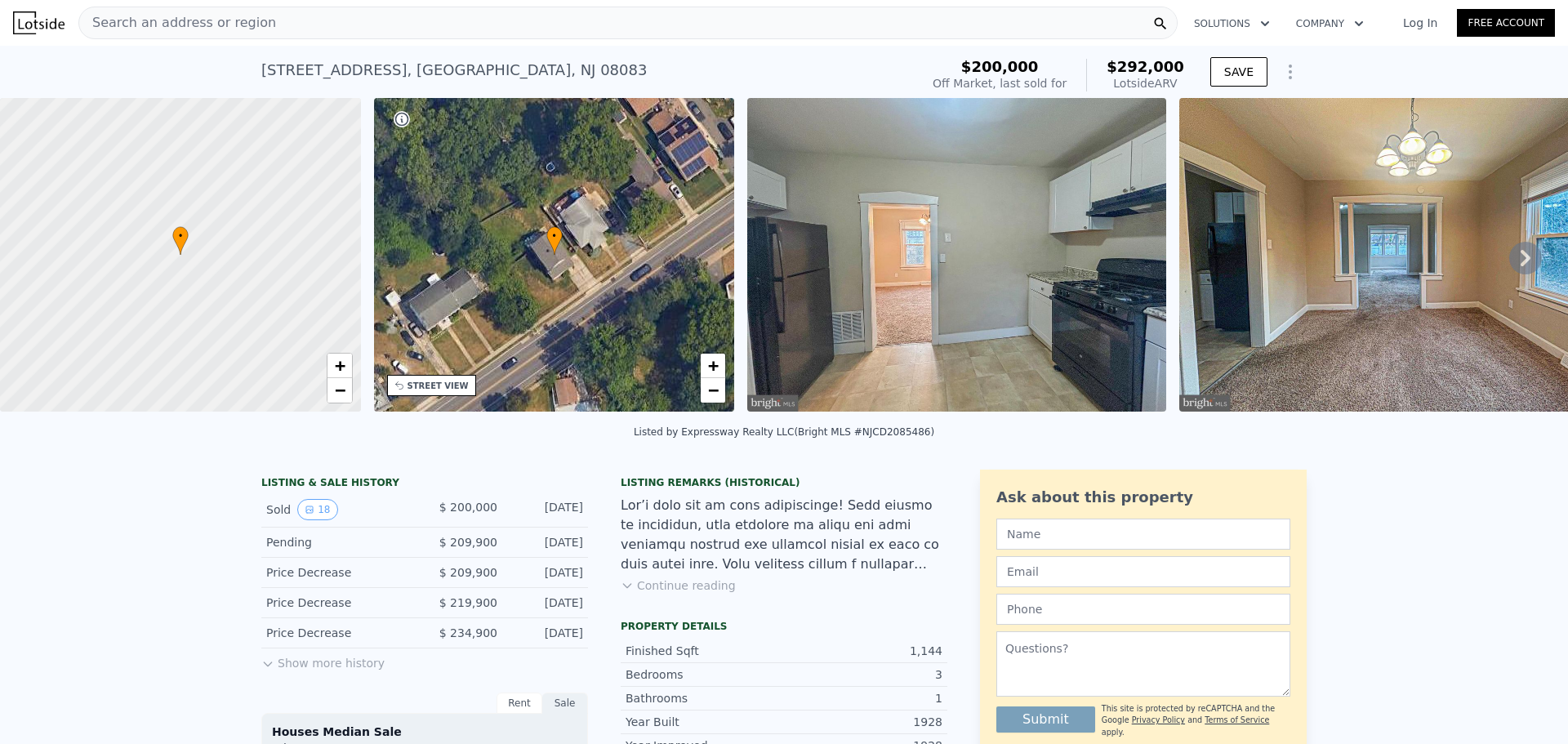
click at [1415, 20] on link "Log In" at bounding box center [1420, 22] width 74 height 16
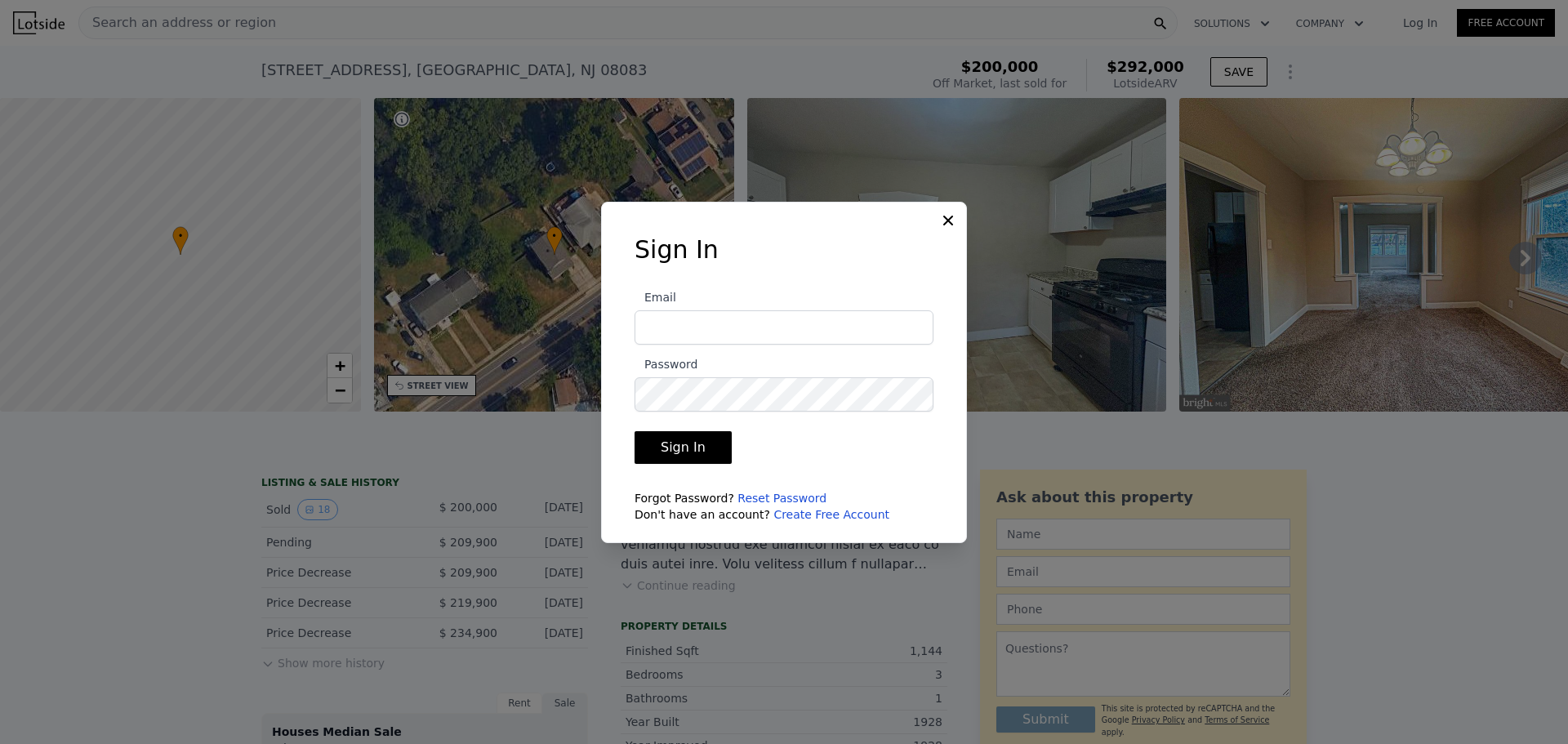
type input "albucchi@gmail.com"
click at [672, 449] on button "Sign In" at bounding box center [683, 447] width 97 height 33
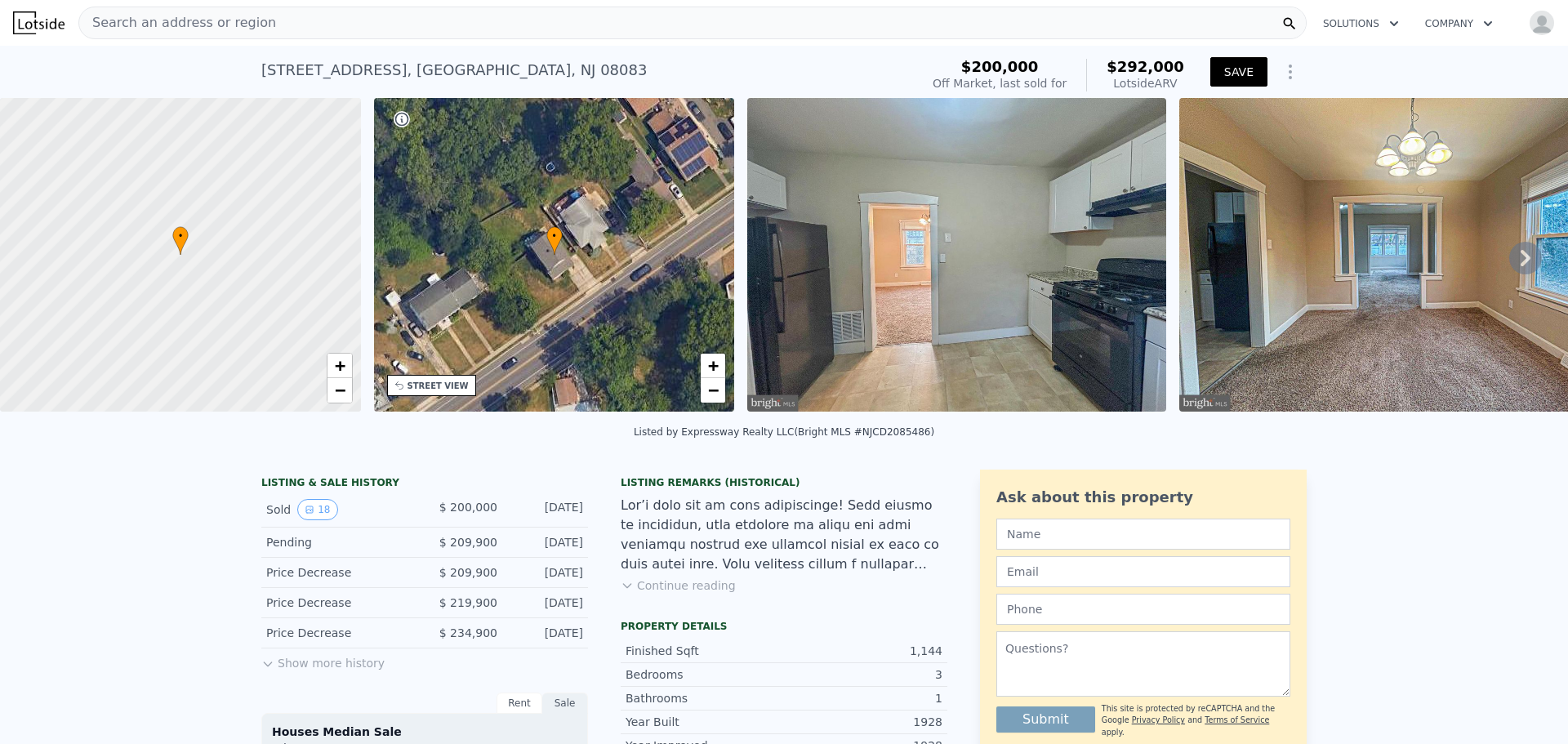
click at [1244, 65] on button "SAVE" at bounding box center [1239, 71] width 57 height 29
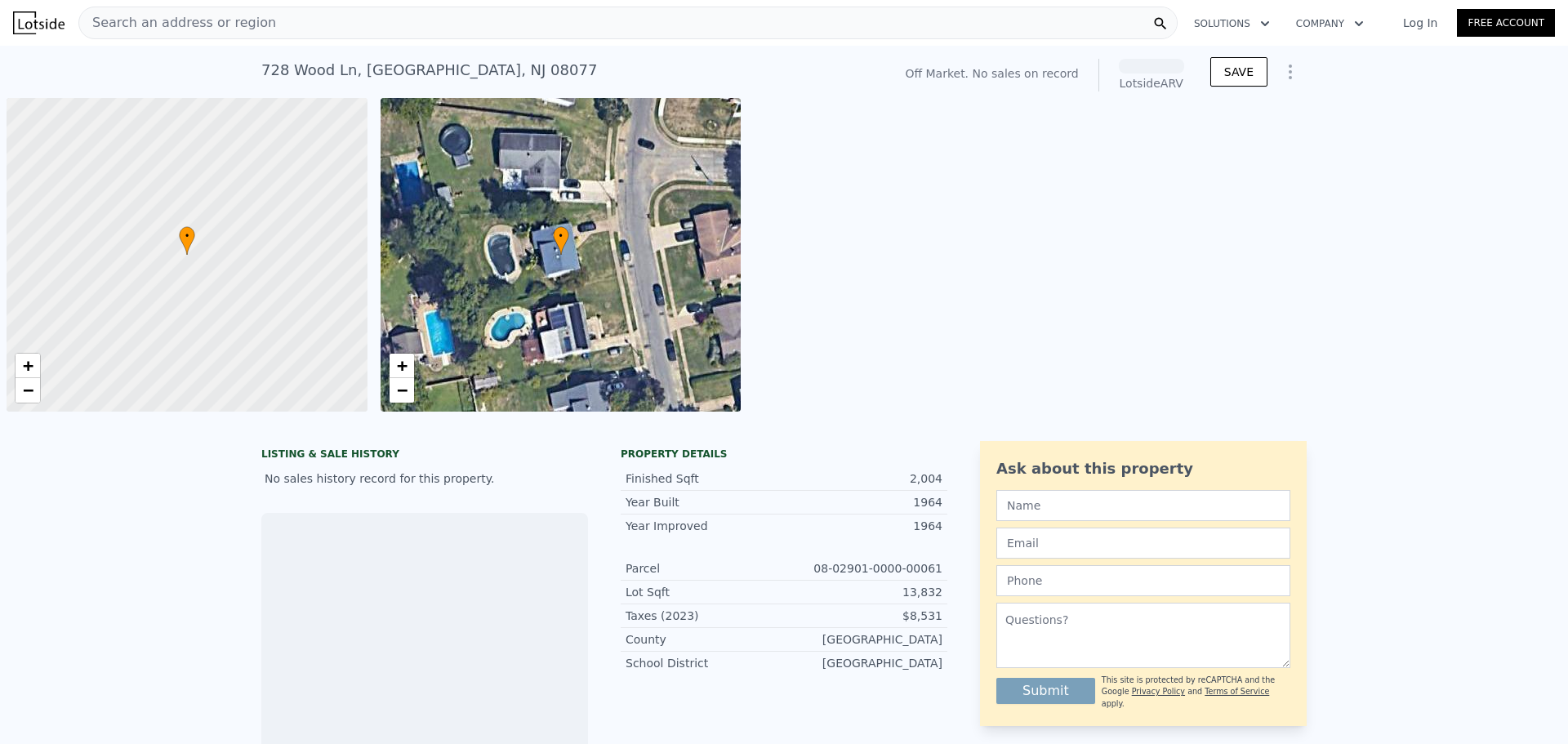
scroll to position [0, 7]
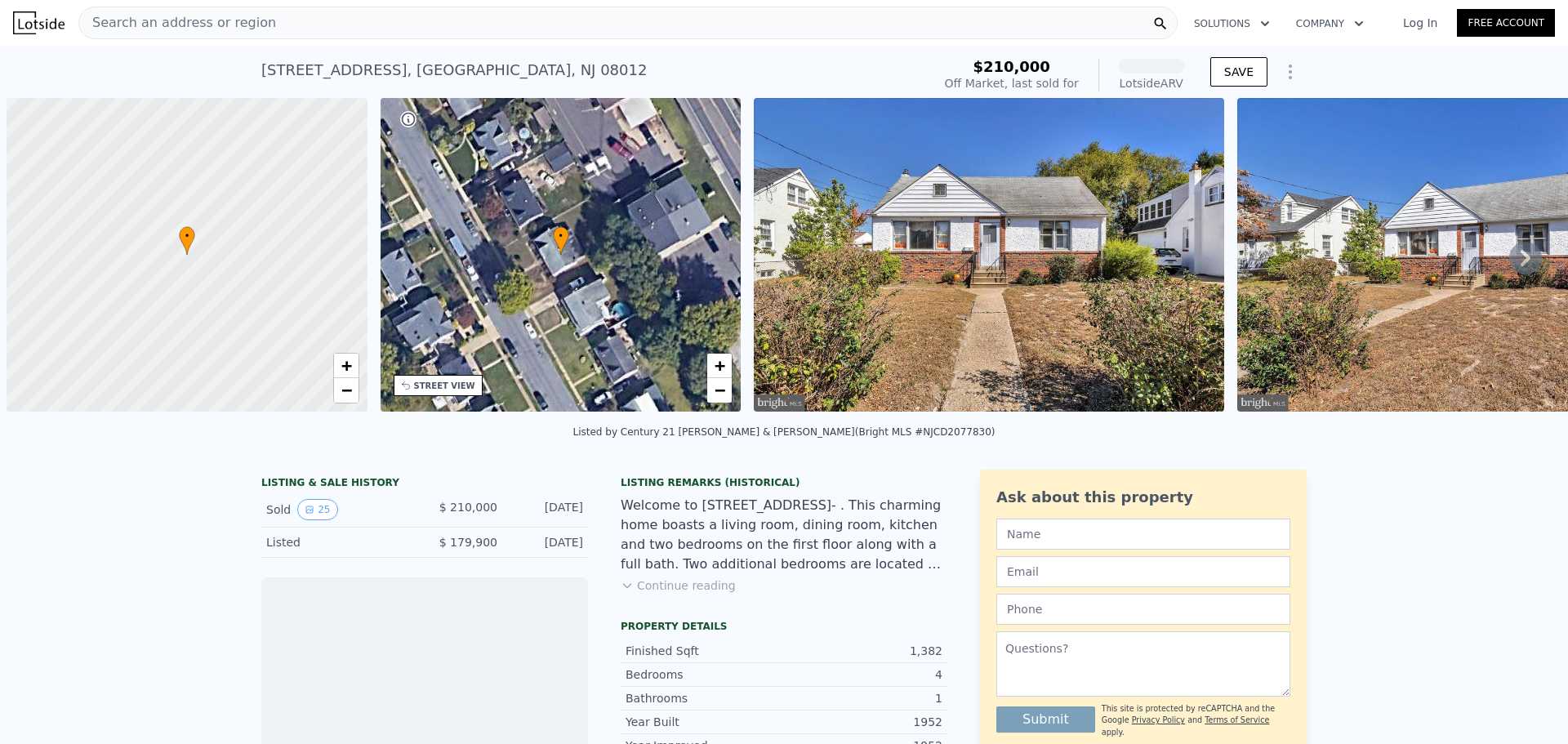
scroll to position [0, 7]
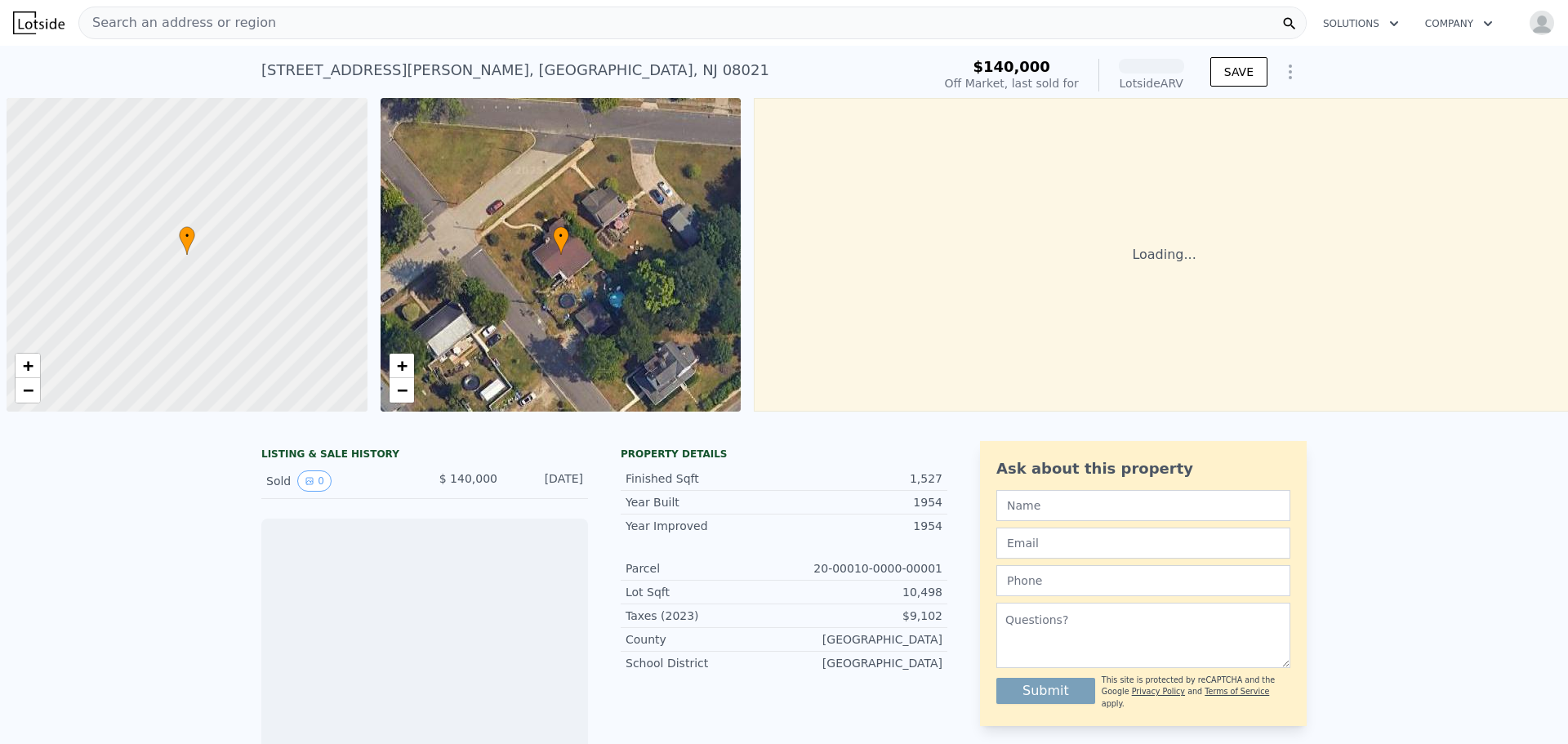
scroll to position [0, 7]
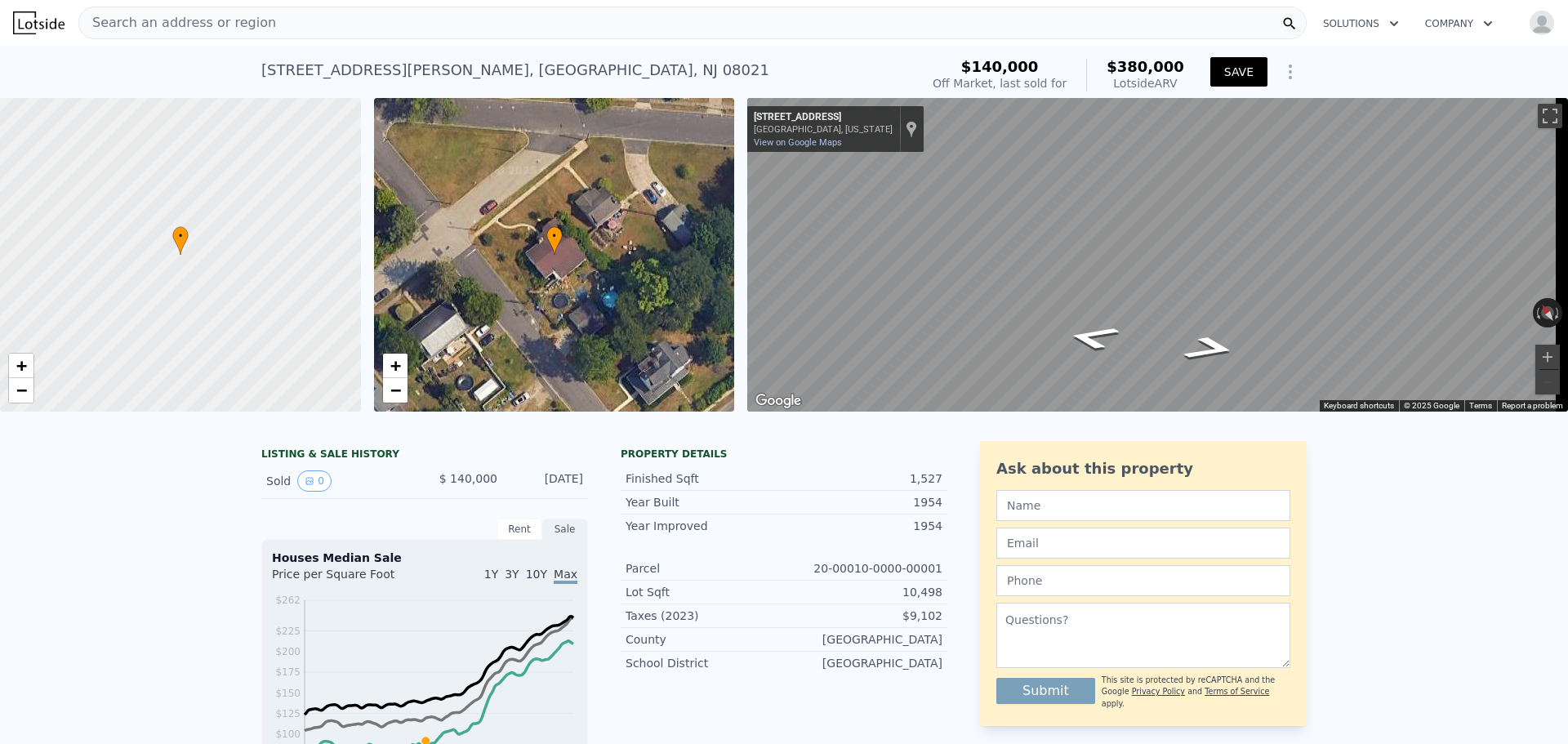
click at [1218, 67] on button "SAVE" at bounding box center [1239, 71] width 57 height 29
